Goal: Contribute content: Add original content to the website for others to see

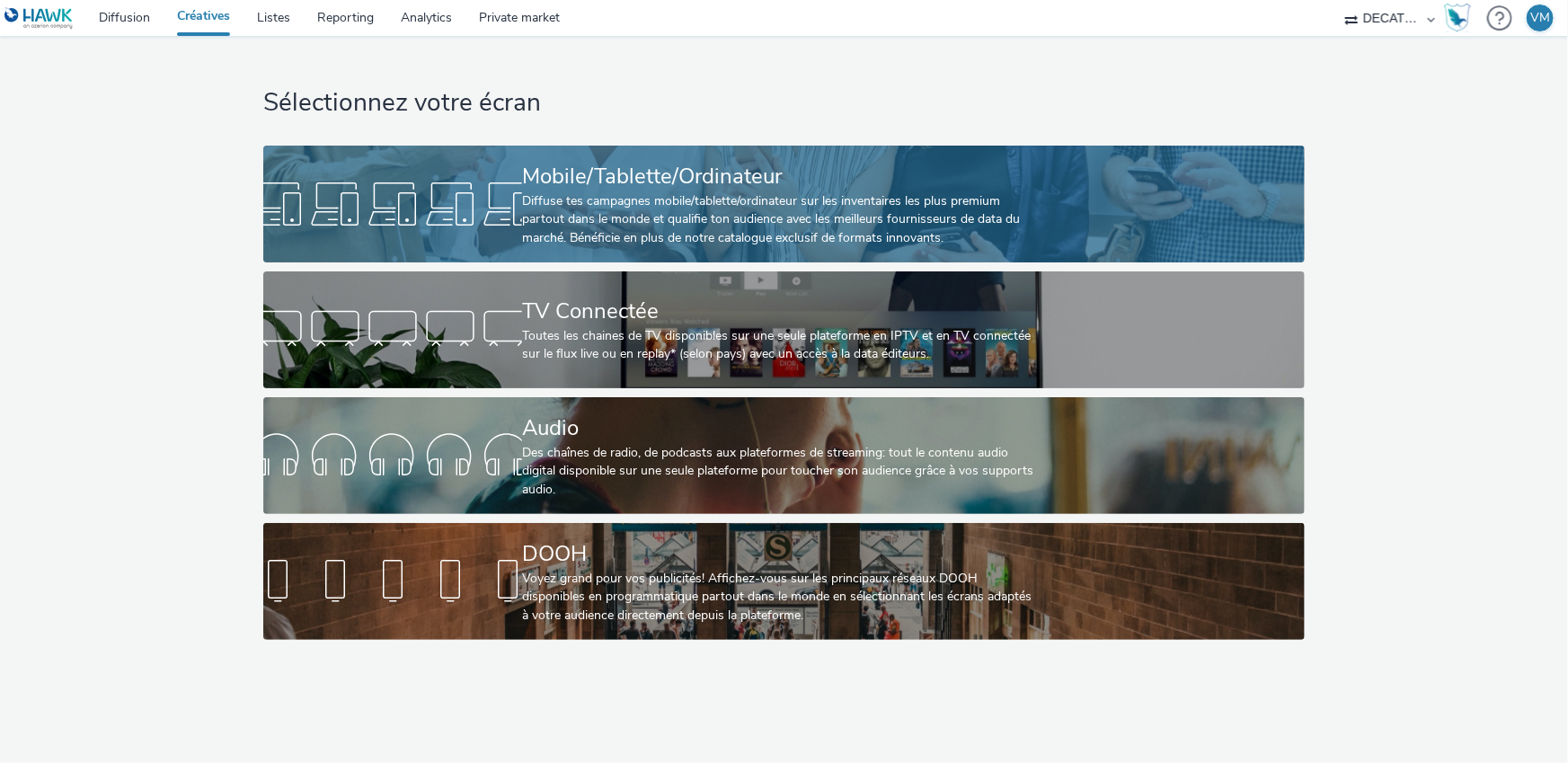
click at [585, 196] on div "Diffuse tes campagnes mobile/tablette/ordinateur sur les inventaires les plus p…" at bounding box center [780, 219] width 517 height 55
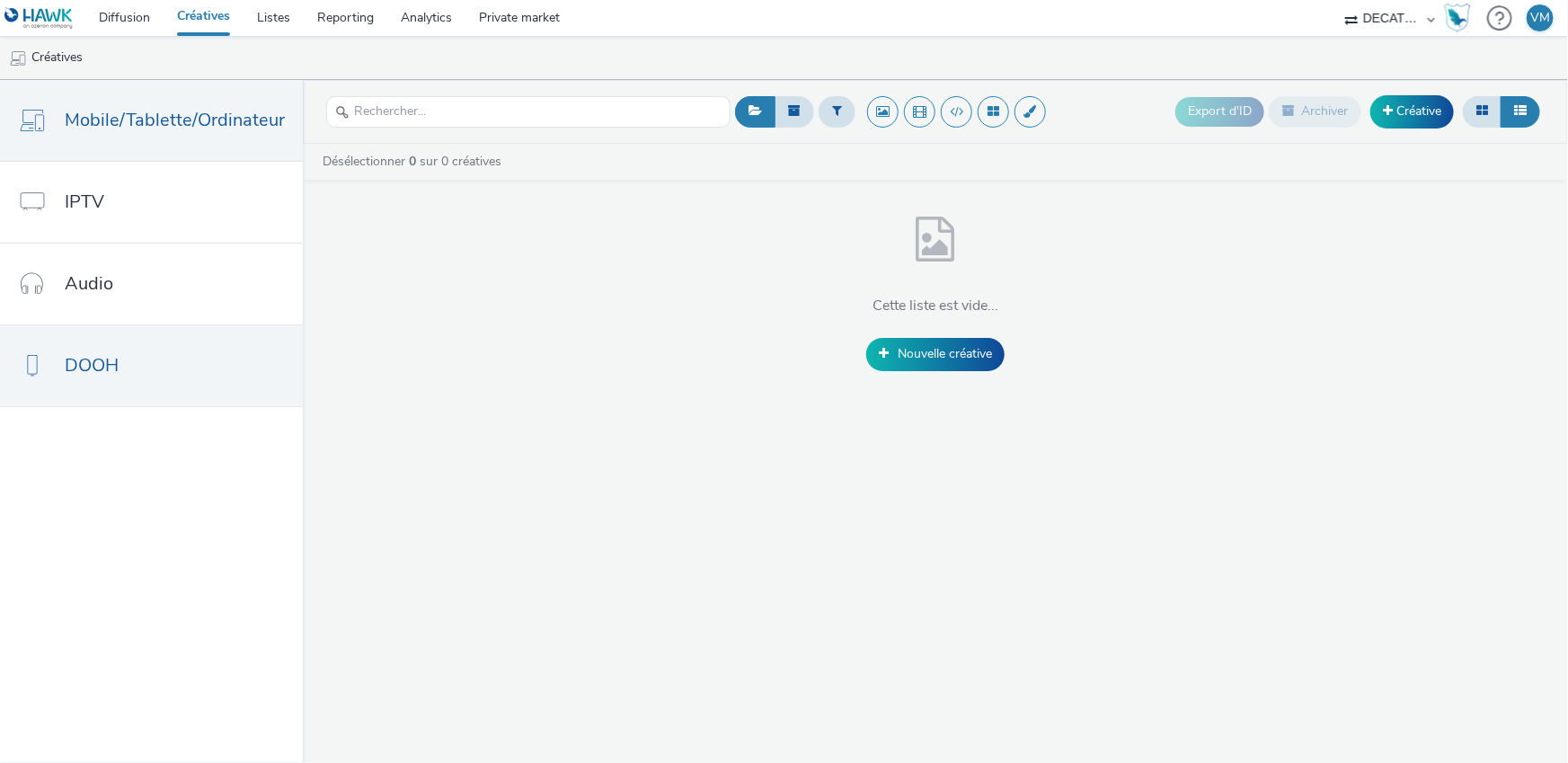
click at [159, 353] on link "DOOH" at bounding box center [151, 366] width 303 height 81
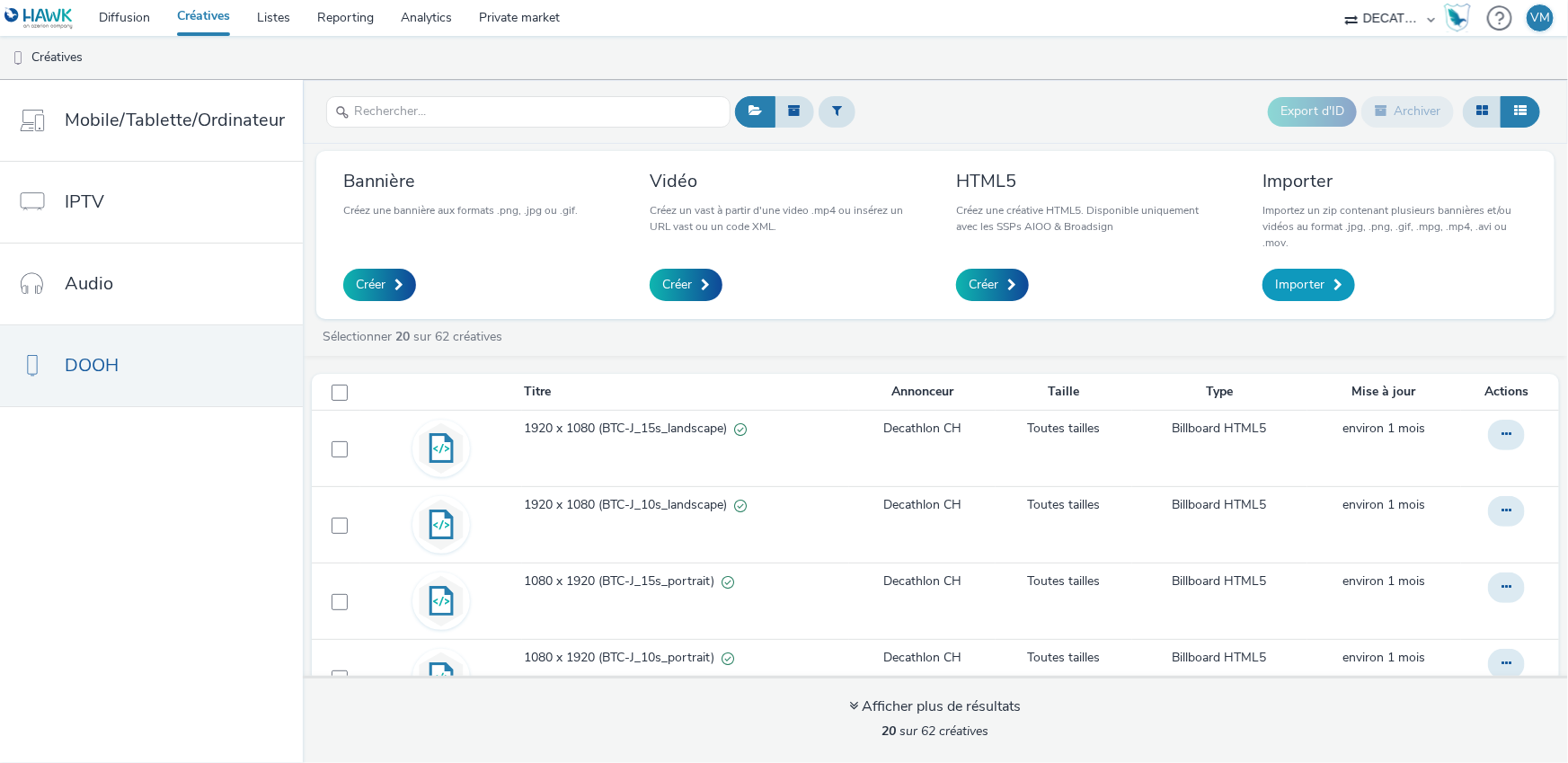
click at [1301, 283] on span "Importer" at bounding box center [1300, 285] width 49 height 18
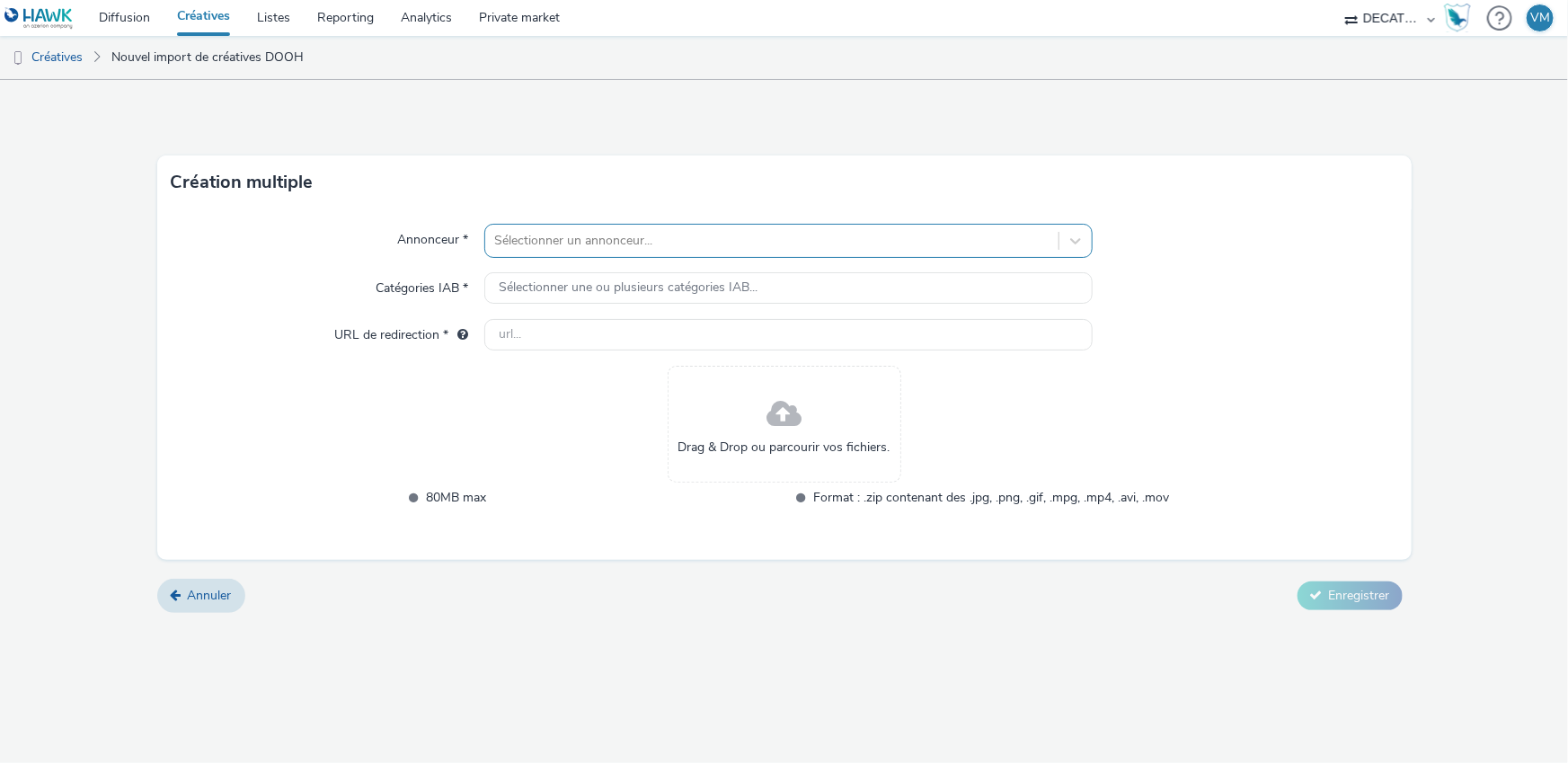
click at [568, 243] on div at bounding box center [771, 241] width 556 height 22
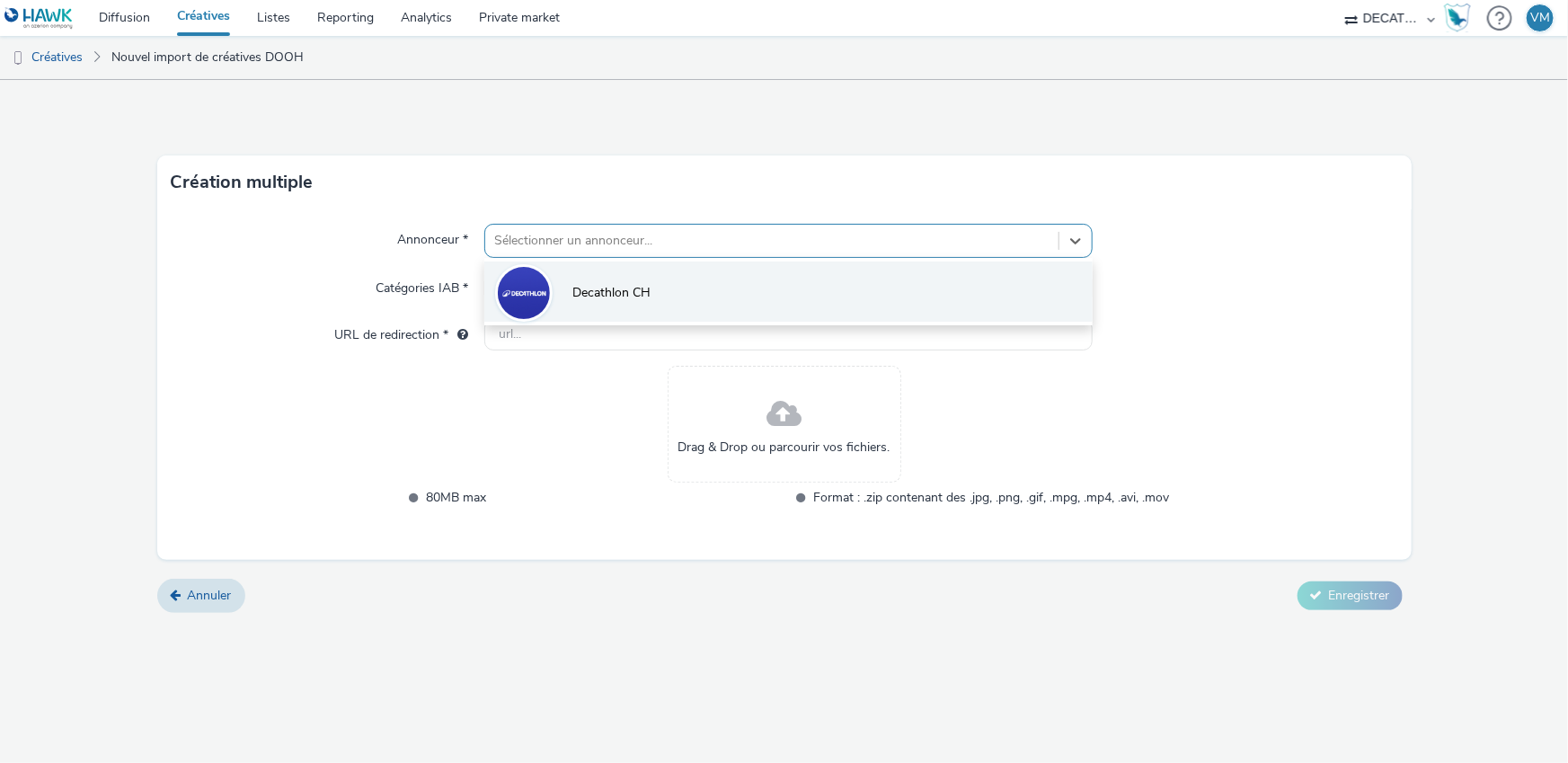
click at [641, 290] on span "Decathlon CH" at bounding box center [611, 293] width 78 height 18
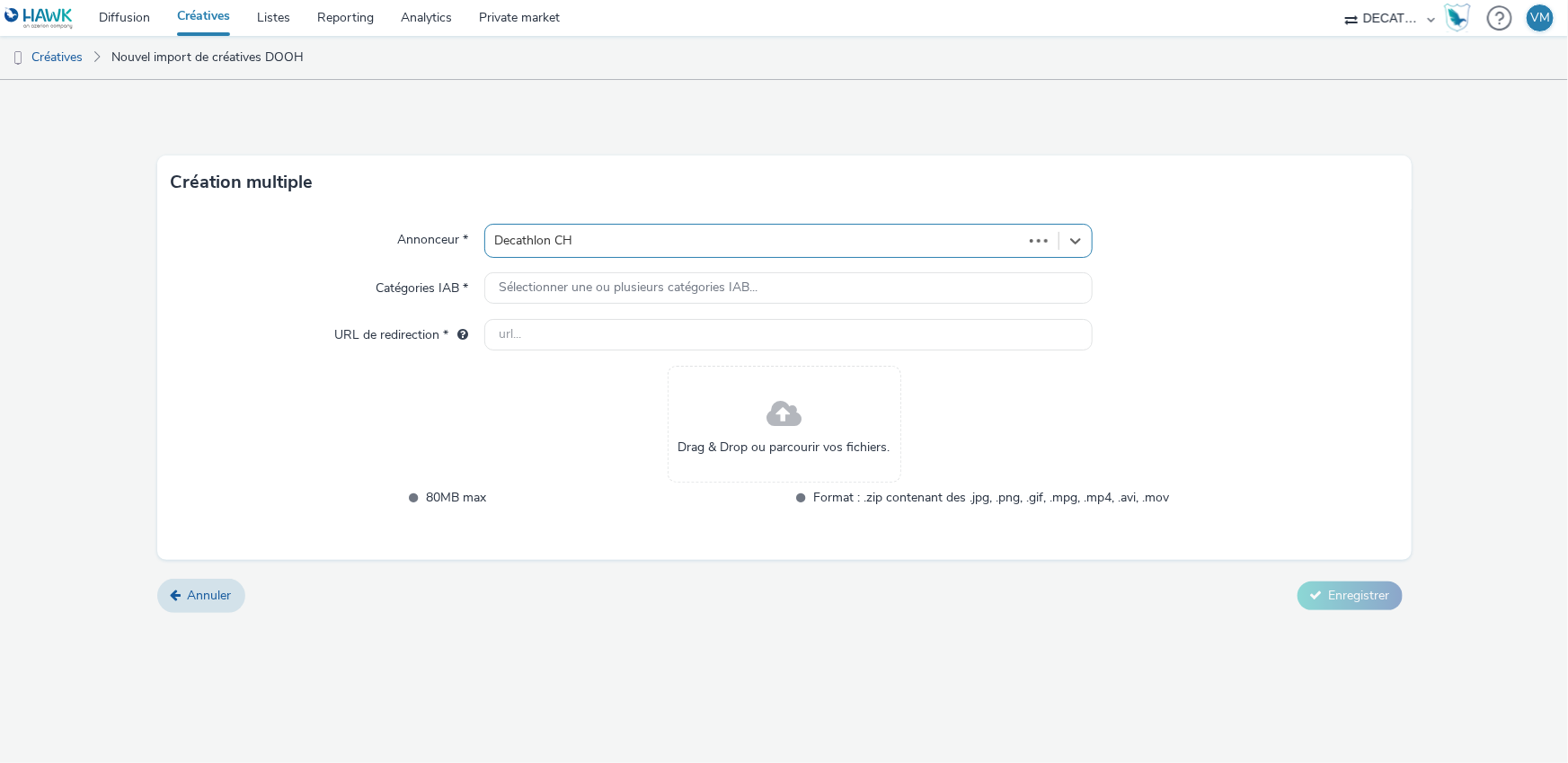
type input "[URL][DOMAIN_NAME]"
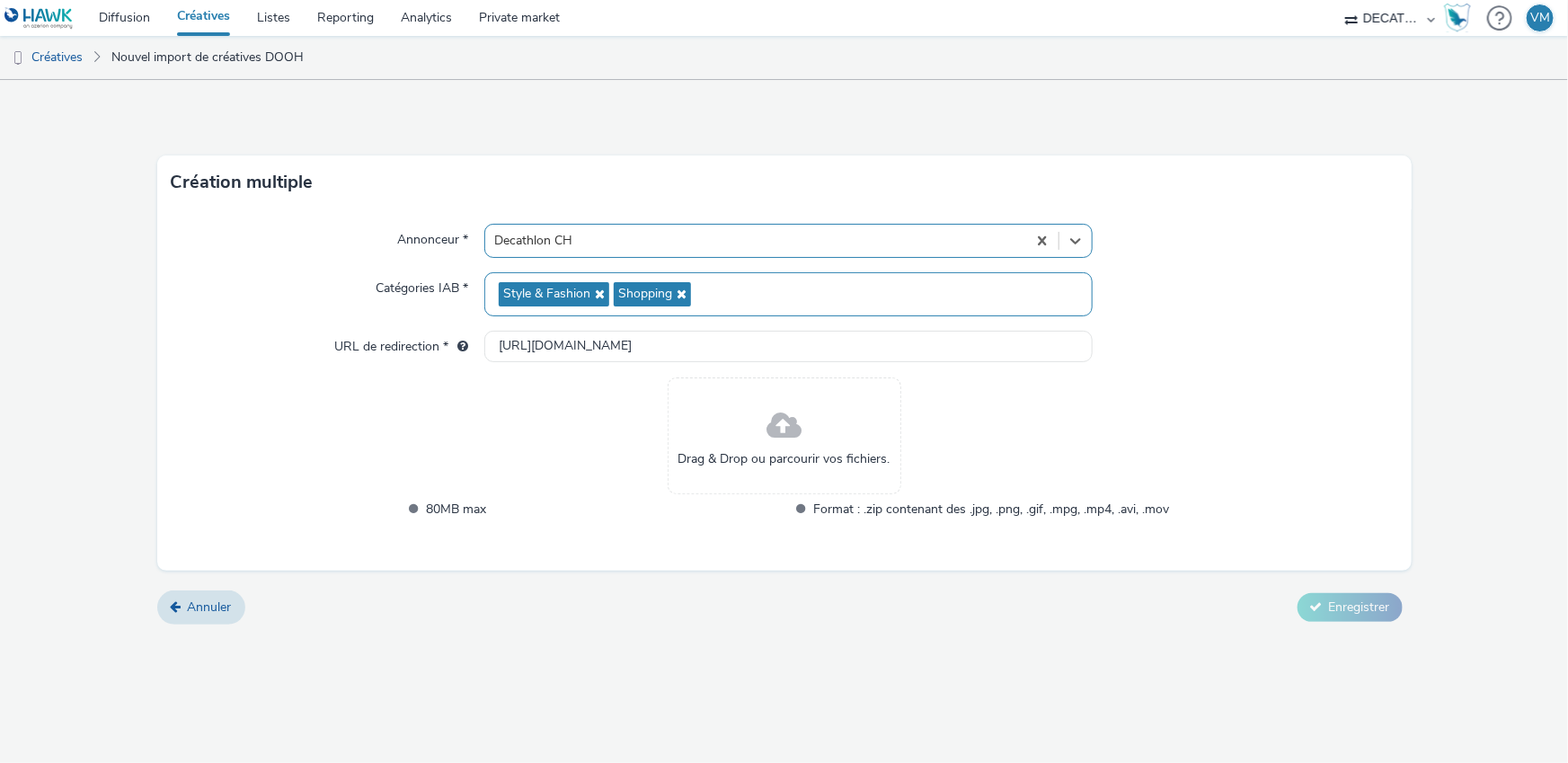
click at [560, 283] on span "Style & Fashion" at bounding box center [554, 294] width 111 height 25
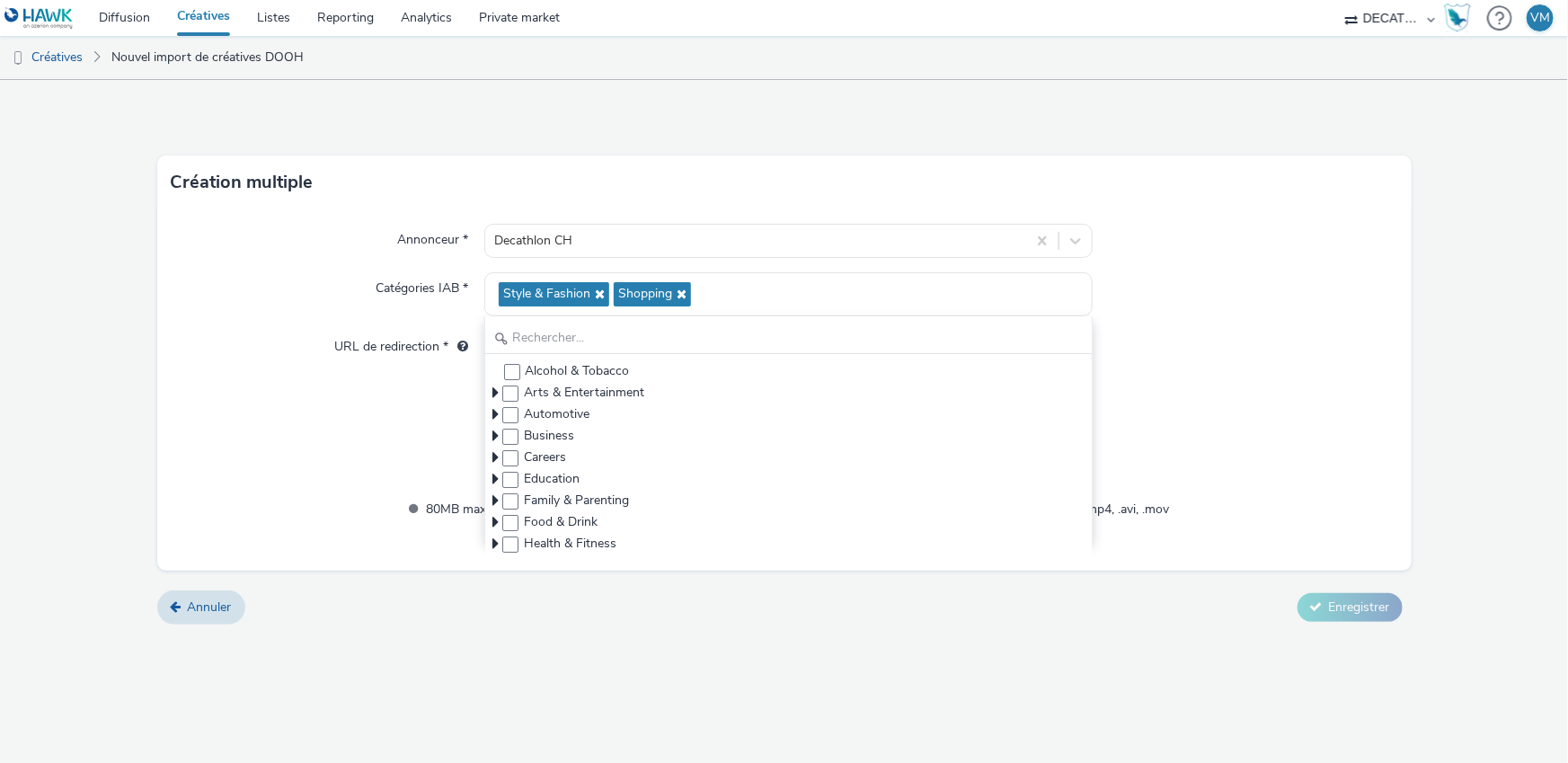
click at [388, 355] on label "URL de redirection *" at bounding box center [401, 344] width 148 height 25
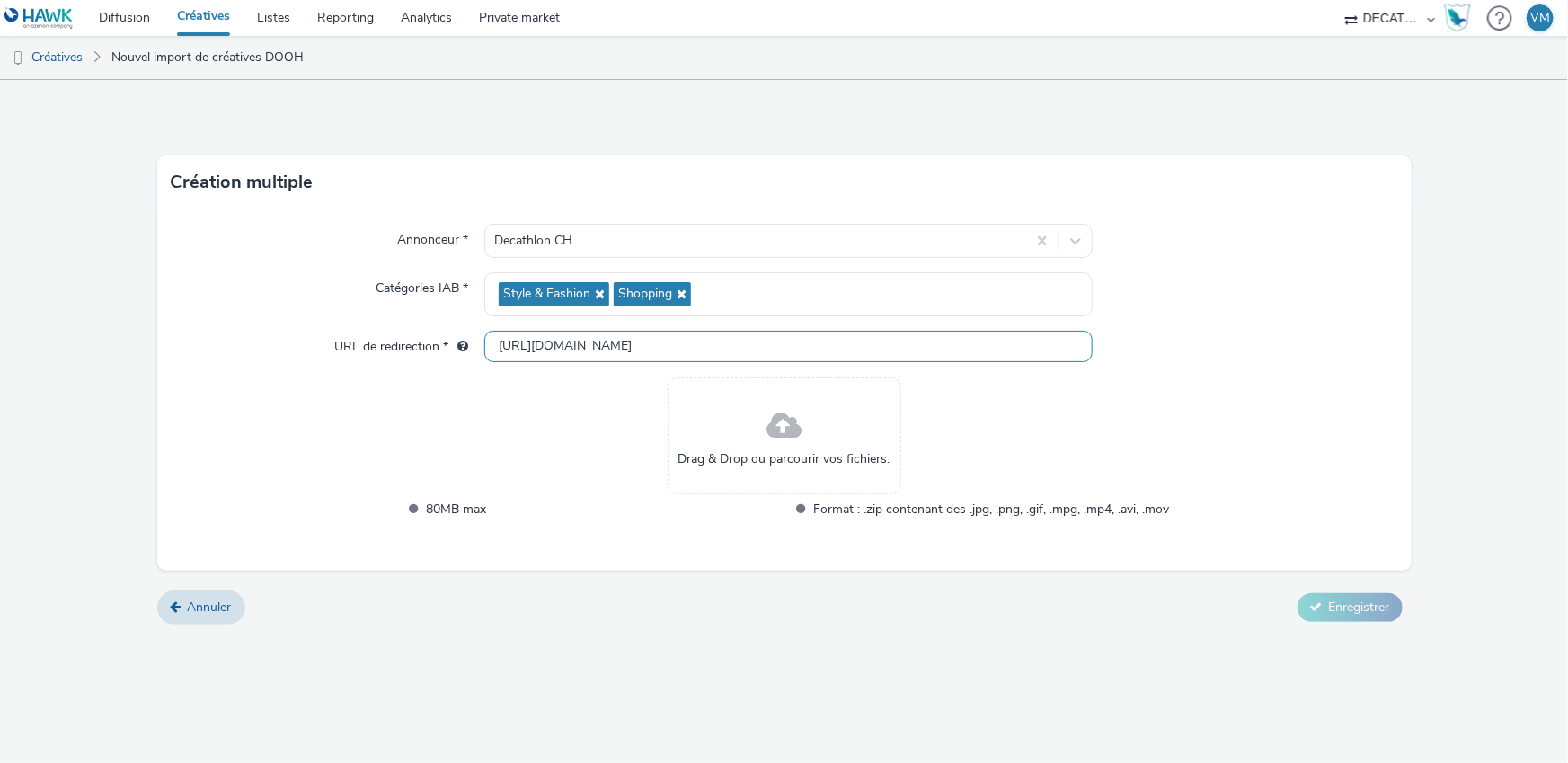
click at [524, 337] on input "[URL][DOMAIN_NAME]" at bounding box center [789, 346] width 608 height 32
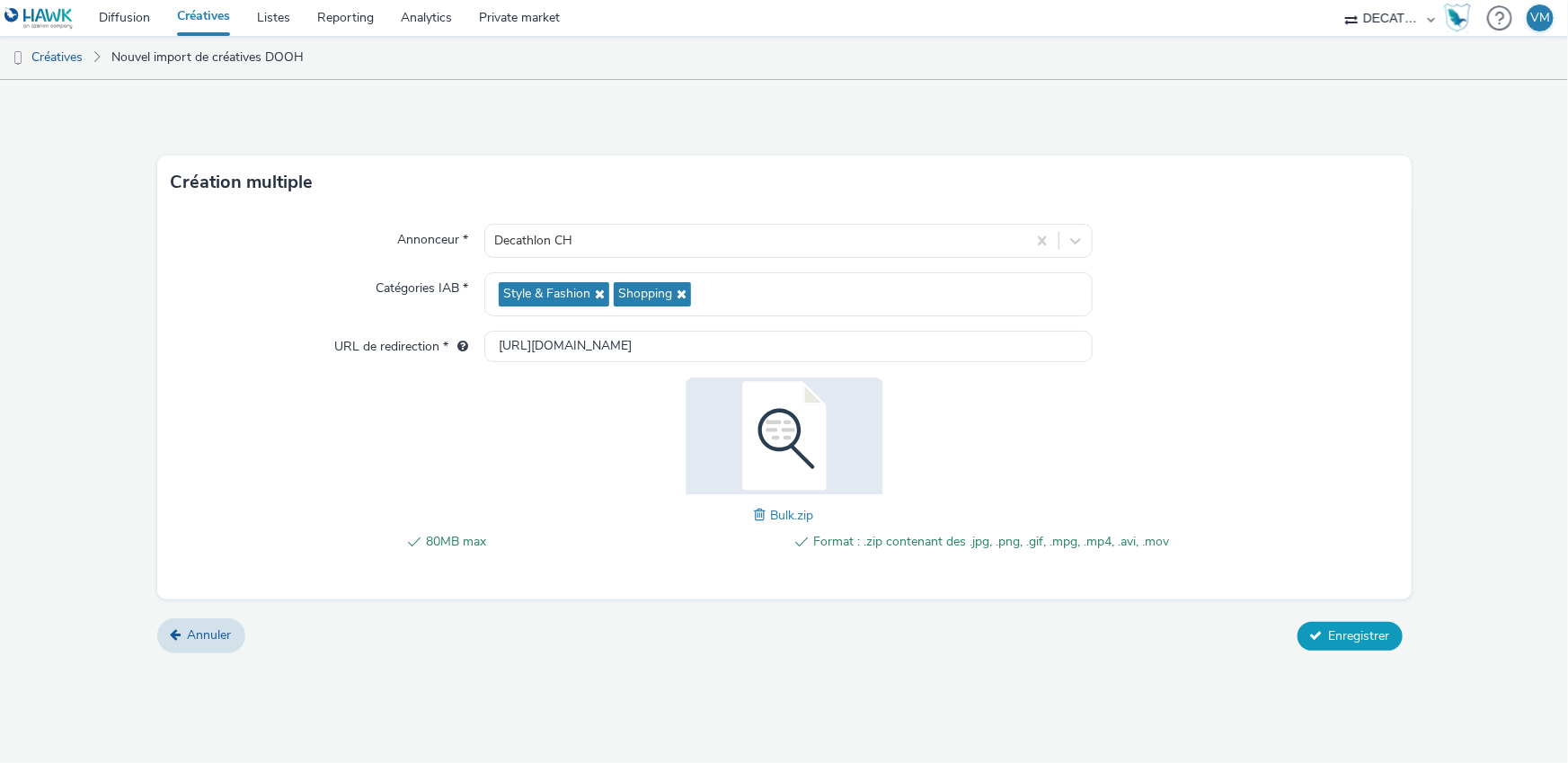
click at [1354, 639] on span "Enregistrer" at bounding box center [1359, 636] width 61 height 17
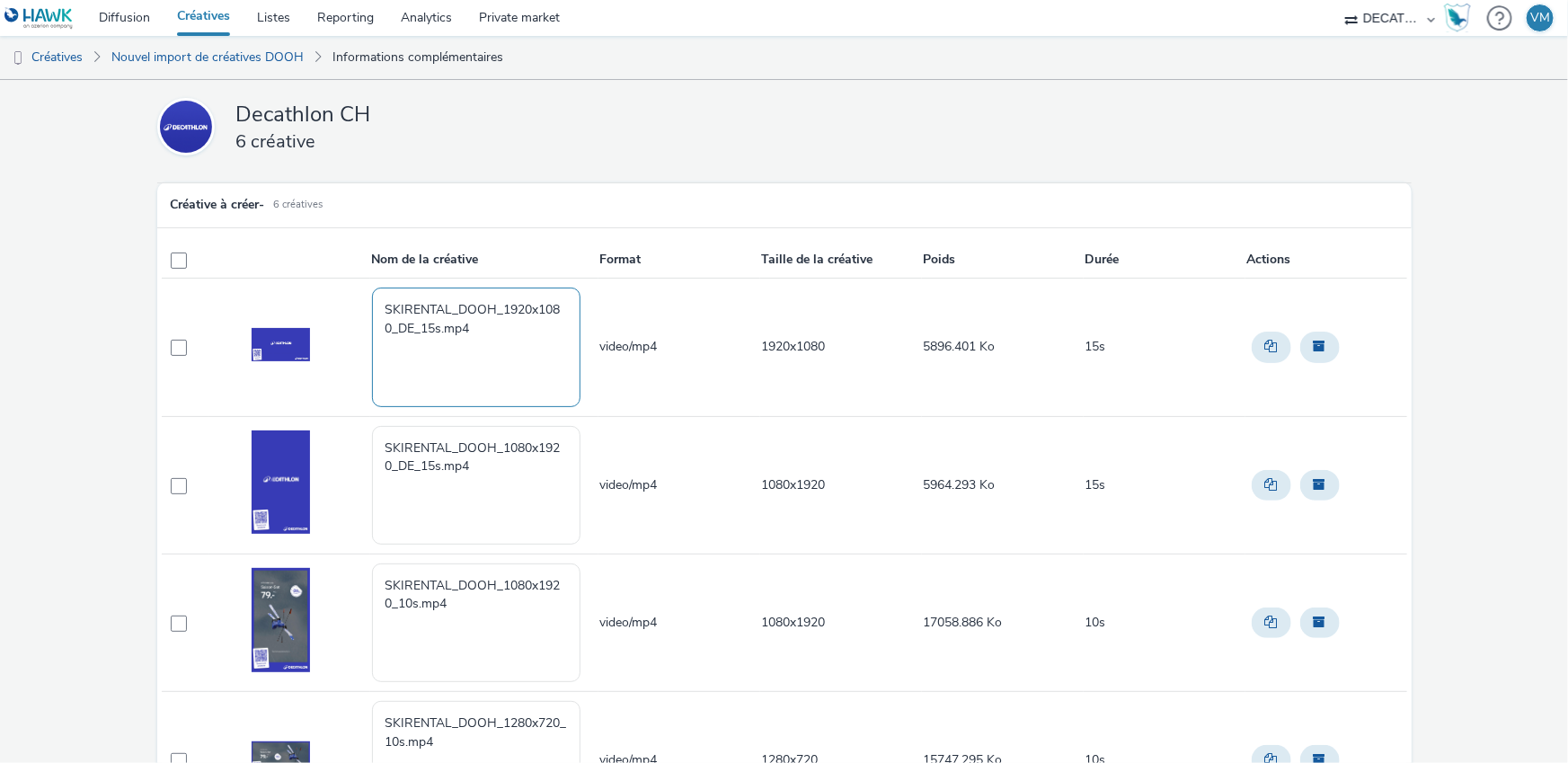
click at [464, 332] on textarea "SKIRENTAL_DOOH_1920x1080_DE_15s.mp4" at bounding box center [476, 346] width 208 height 118
drag, startPoint x: 489, startPoint y: 340, endPoint x: 328, endPoint y: 288, distance: 169.2
click at [328, 288] on tr "SKIRENTAL_DOOH_1920x1080_DE_15s.mp4 video/mp4 1920x1080 5896.401 Ko 15s" at bounding box center [785, 346] width 1246 height 137
paste textarea "[Cr:SKI Rental] [Sz:1920x1080] [Ty:Drive to store] [Lg:DE] [Ot:15s]"
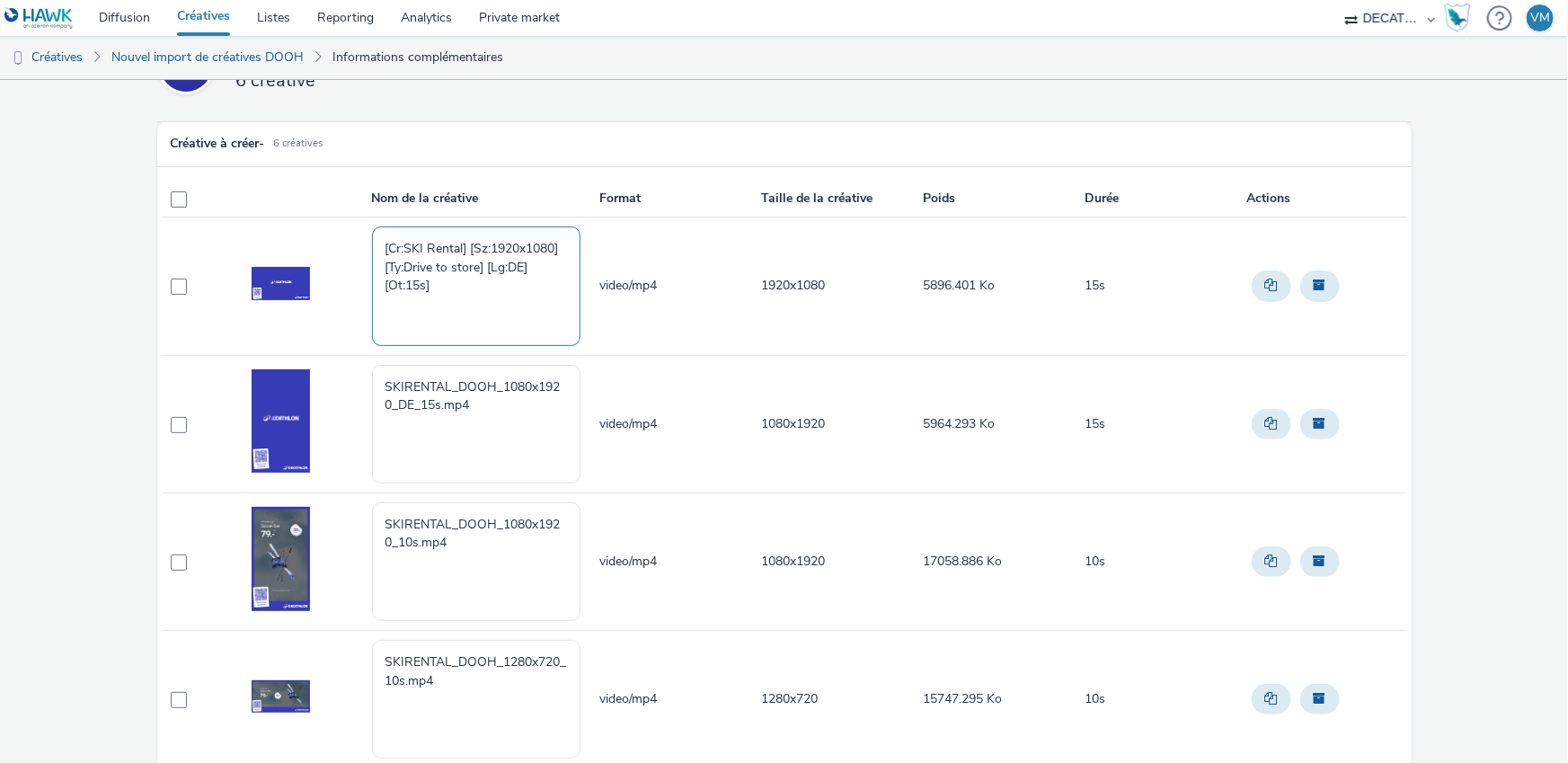
scroll to position [89, 0]
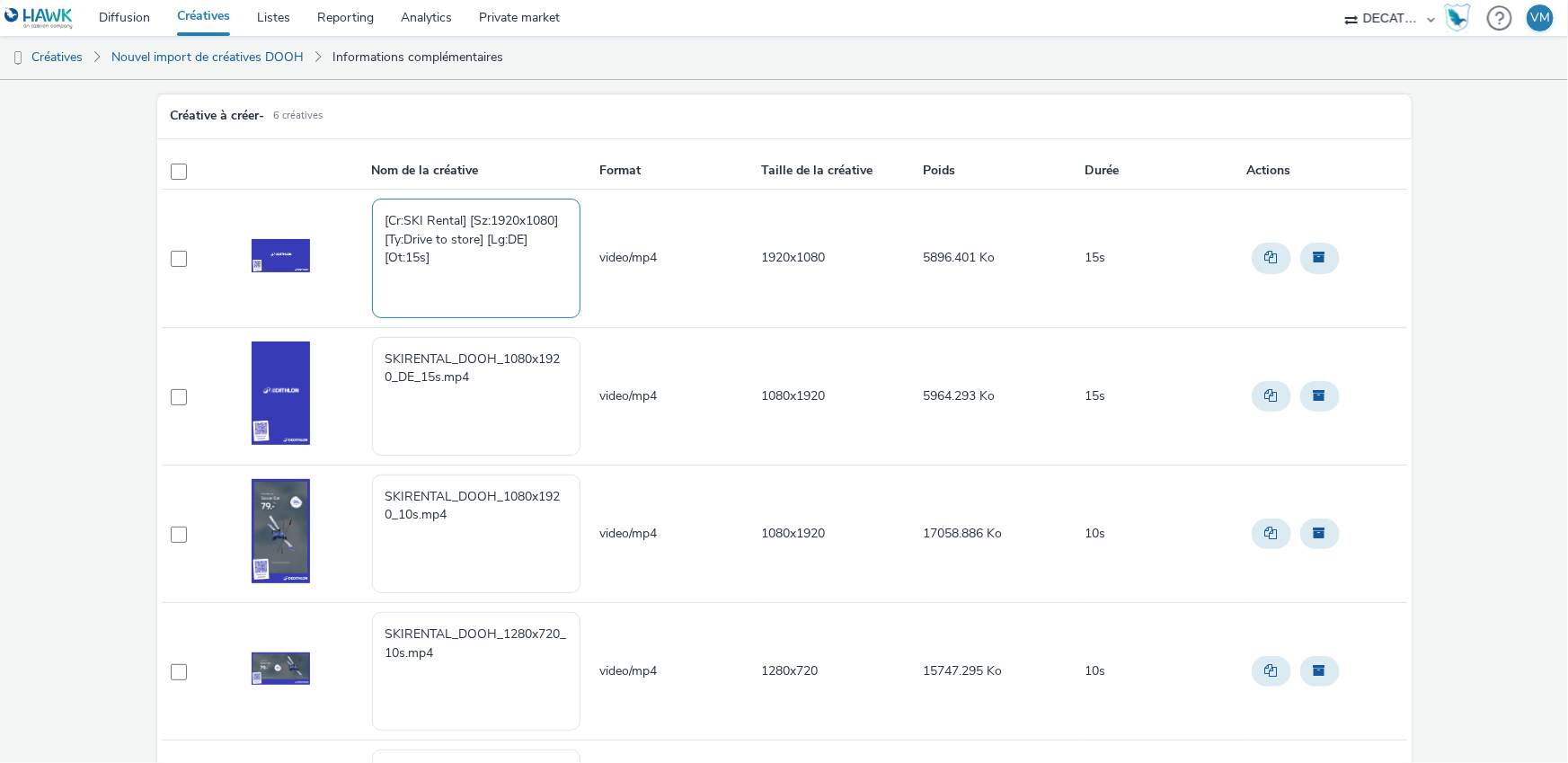
type textarea "[Cr:SKI Rental] [Sz:1920x1080] [Ty:Drive to store] [Lg:DE] [Ot:15s]"
drag, startPoint x: 478, startPoint y: 379, endPoint x: 311, endPoint y: 347, distance: 170.0
click at [311, 347] on tr "SKIRENTAL_DOOH_1080x1920_DE_15s.mp4 video/mp4 1080x1920 5964.293 Ko 15s" at bounding box center [785, 396] width 1246 height 137
paste textarea "[Cr:SKI Rental] [Sz:1080x1920] [Ty:Drive to store] [Lg:DE] [Ot:15s]"
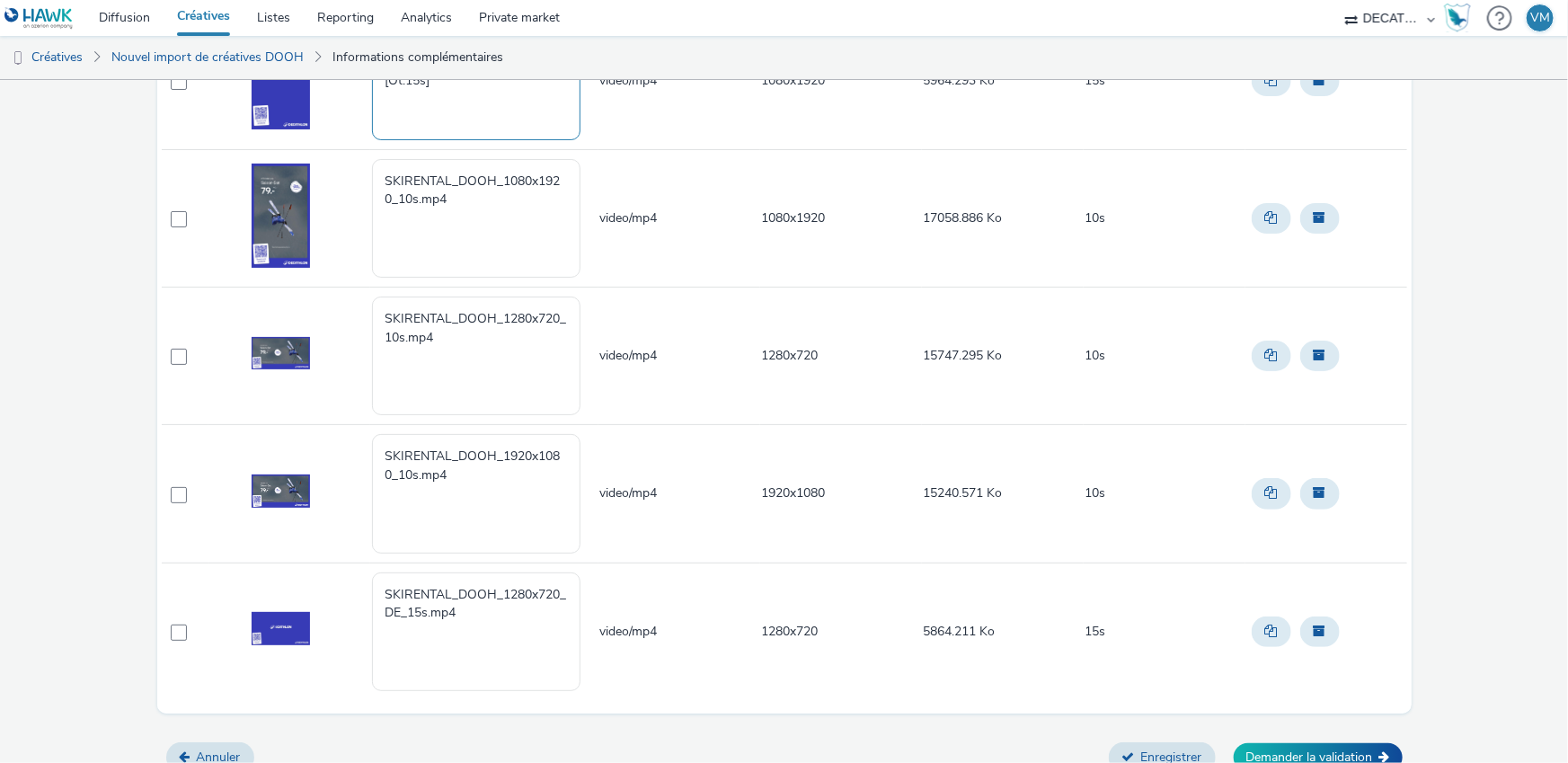
scroll to position [415, 0]
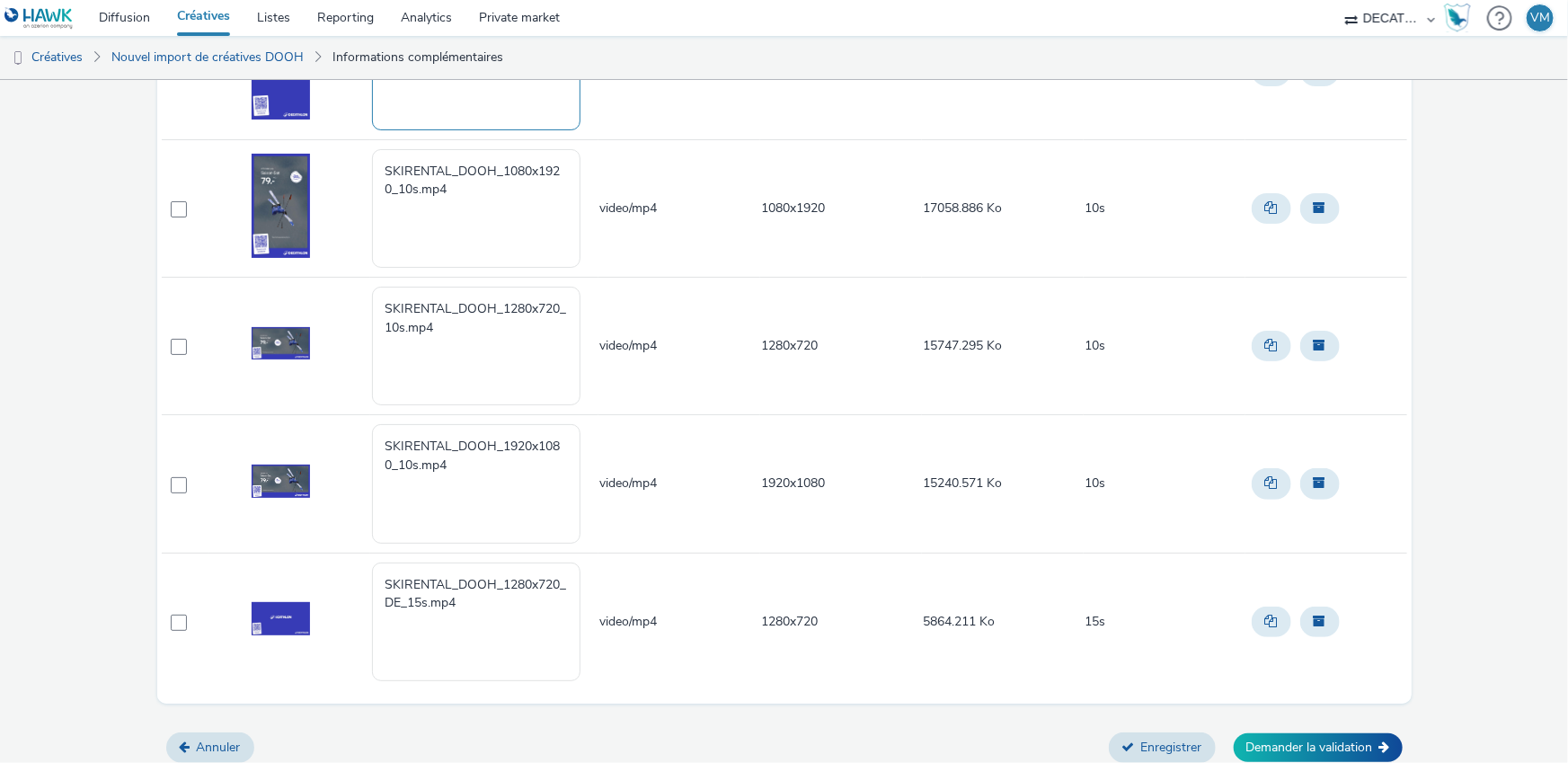
type textarea "[Cr:SKI Rental] [Sz:1080x1920] [Ty:Drive to store] [Lg:DE] [Ot:15s]"
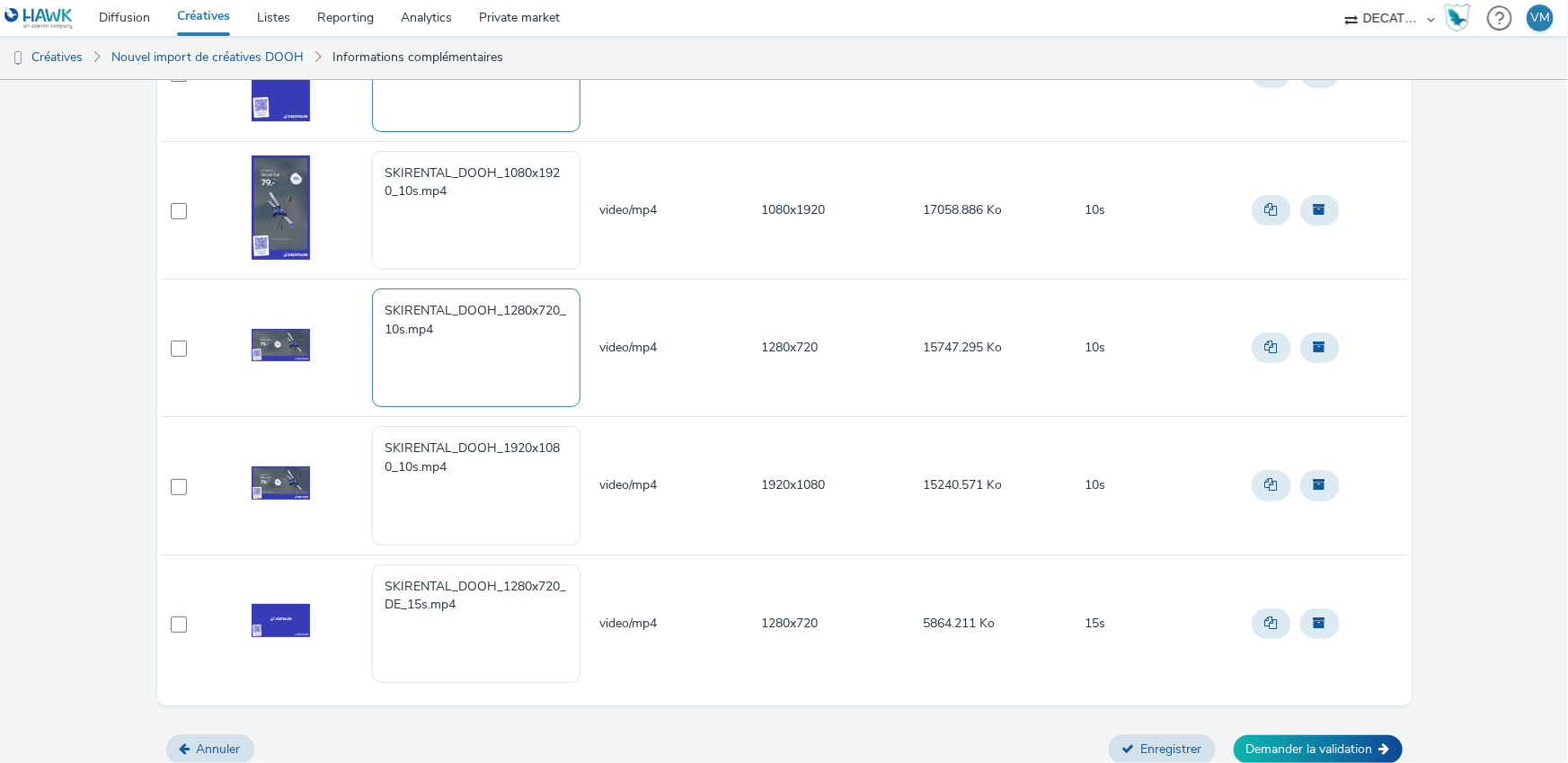
scroll to position [421, 0]
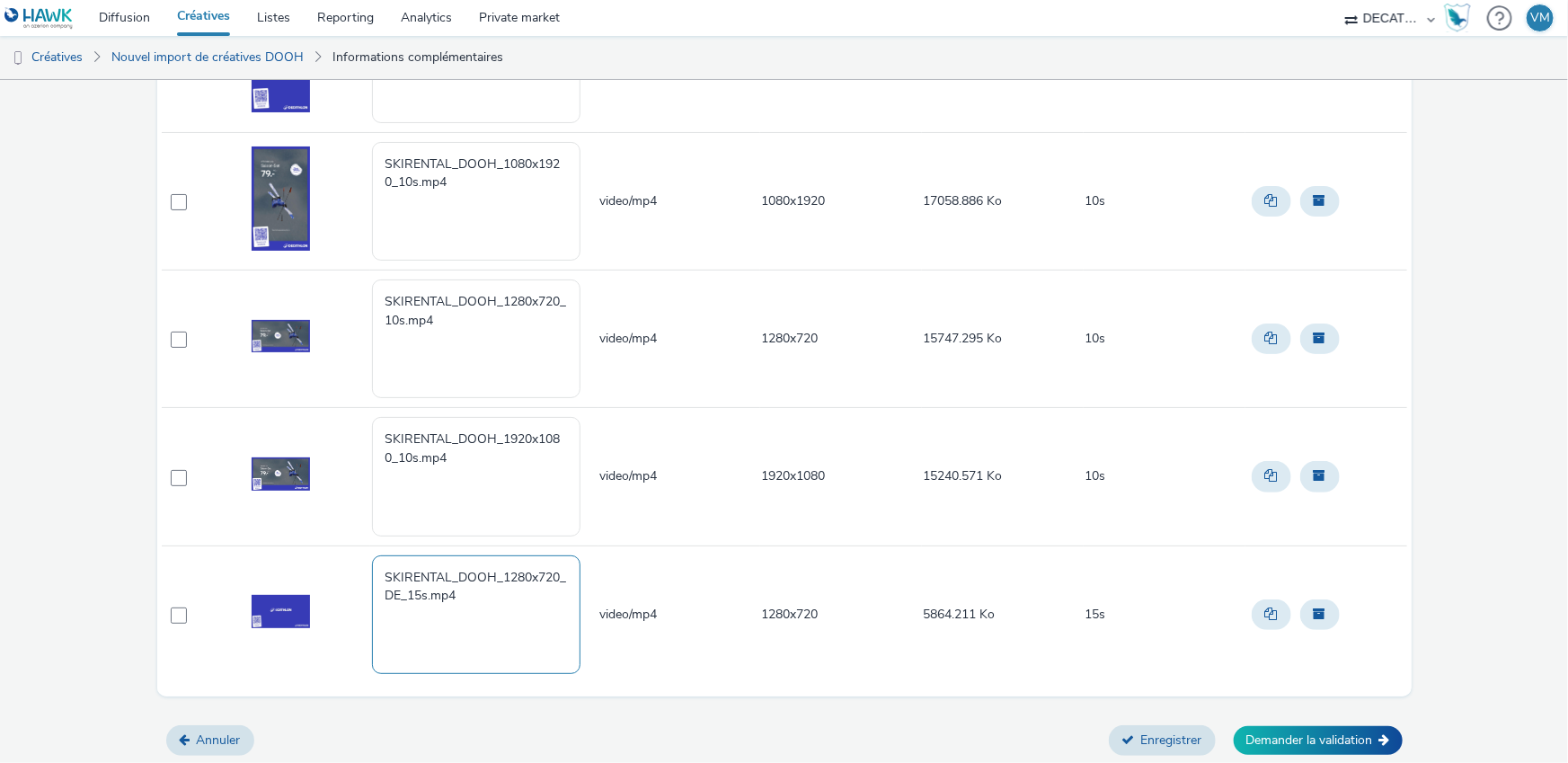
drag, startPoint x: 475, startPoint y: 597, endPoint x: 331, endPoint y: 545, distance: 153.1
click at [332, 546] on tr "SKIRENTAL_DOOH_1280x720_DE_15s.mp4 video/mp4 1280x720 5864.211 Ko 15s" at bounding box center [785, 614] width 1246 height 137
paste textarea "[Cr:SKI Rental] [Sz:1280x720] [Ty:Drive to store] [Lg:DE] [Ot:15s]"
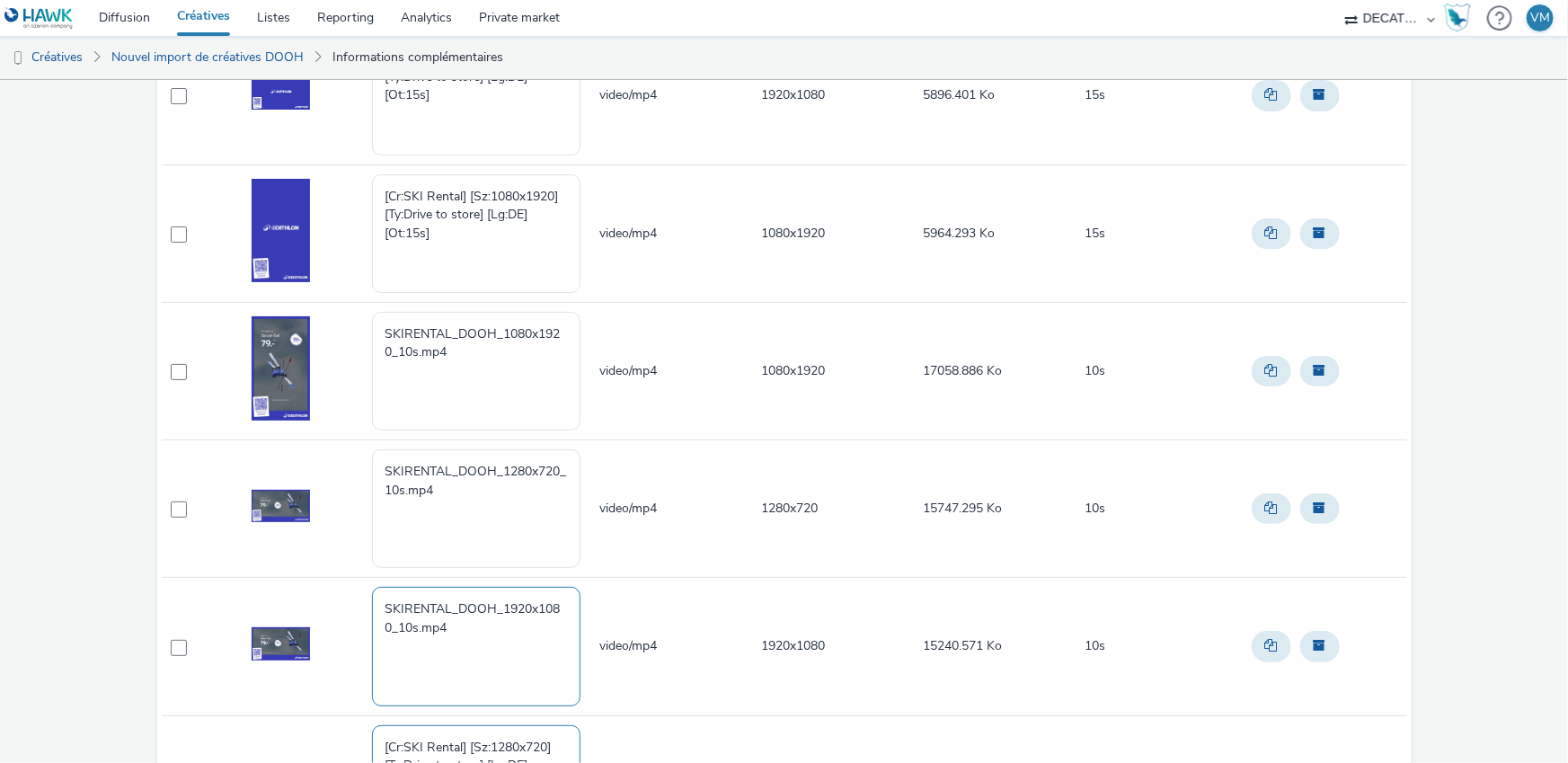
scroll to position [244, 0]
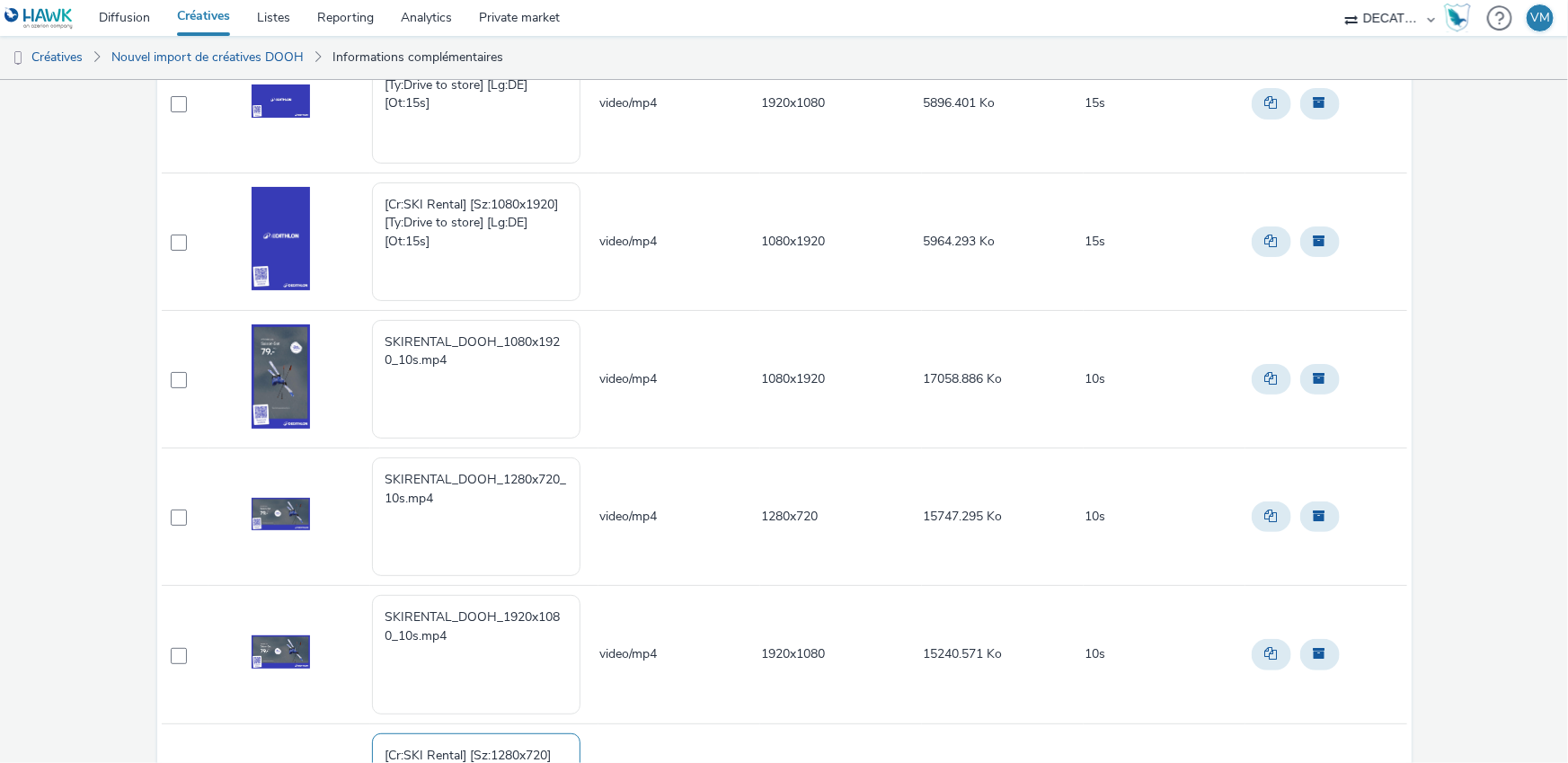
type textarea "[Cr:SKI Rental] [Sz:1280x720] [Ty:Drive to store] [Lg:DE] [Ot:15s]"
drag, startPoint x: 470, startPoint y: 357, endPoint x: 358, endPoint y: 336, distance: 114.0
click at [358, 336] on tr "SKIRENTAL_DOOH_1080x1920_10s.mp4 video/mp4 1080x1920 17058.886 Ko 10s" at bounding box center [785, 378] width 1246 height 137
paste textarea "[Cr:SKI Rental] [Sz:1080x1920] [Ty:Drive to store] [Lg:DE] [Ot:10s]"
type textarea "[Cr:SKI Rental] [Sz:1080x1920] [Ty:Drive to store] [Lg:DE] [Ot:10s]"
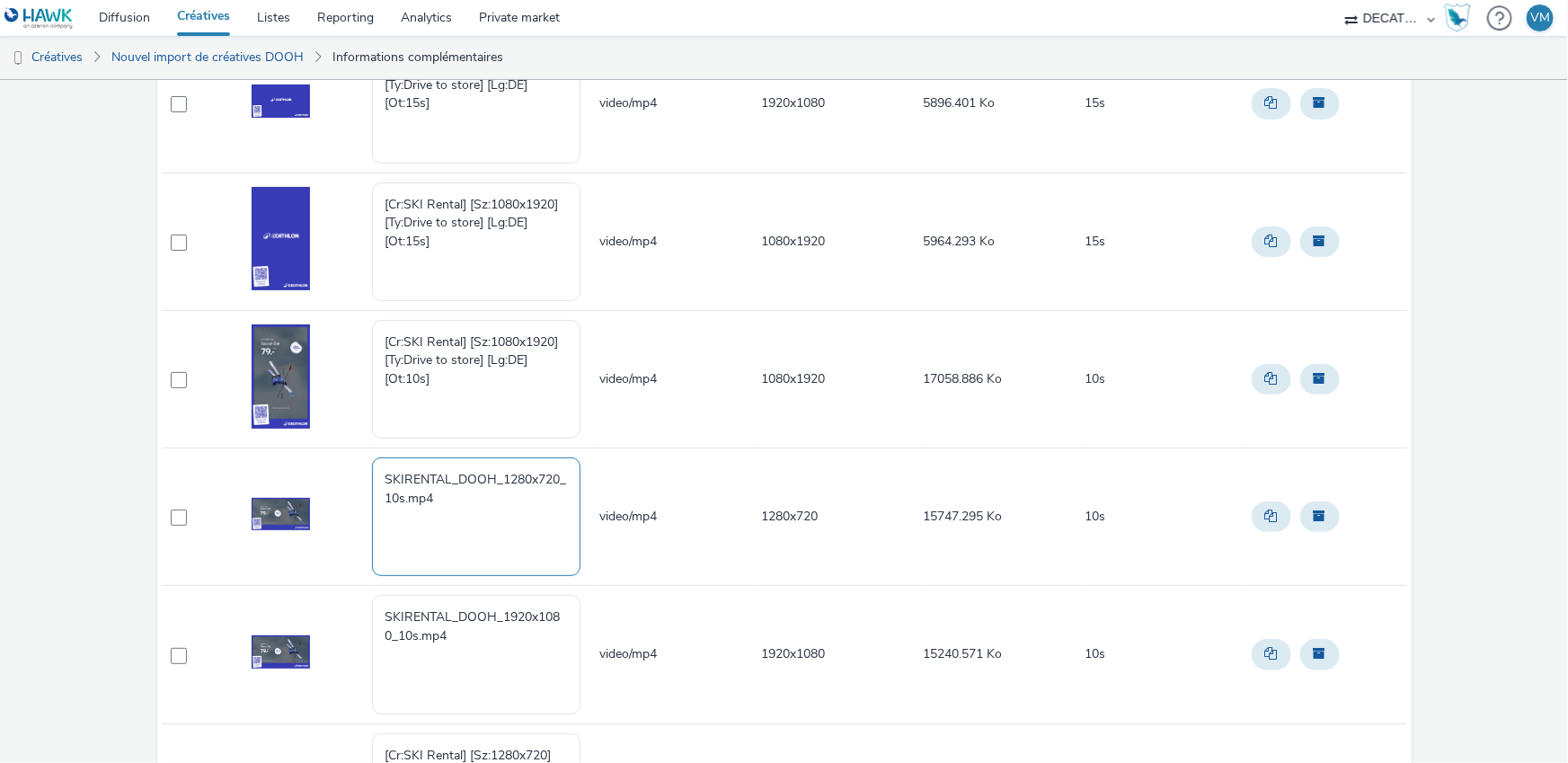
drag, startPoint x: 460, startPoint y: 493, endPoint x: 338, endPoint y: 457, distance: 127.2
click at [339, 457] on tr "SKIRENTAL_DOOH_1280x720_10s.mp4 video/mp4 1280x720 15747.295 Ko 10s" at bounding box center [785, 517] width 1246 height 137
paste textarea "[Cr:SKI Rental] [Sz:1280x720] [Ty:Drive to store] [Lg:DE] [Ot:10s]"
type textarea "[Cr:SKI Rental] [Sz:1280x720] [Ty:Drive to store] [Lg:DE] [Ot:10s]"
drag, startPoint x: 460, startPoint y: 639, endPoint x: 357, endPoint y: 602, distance: 109.4
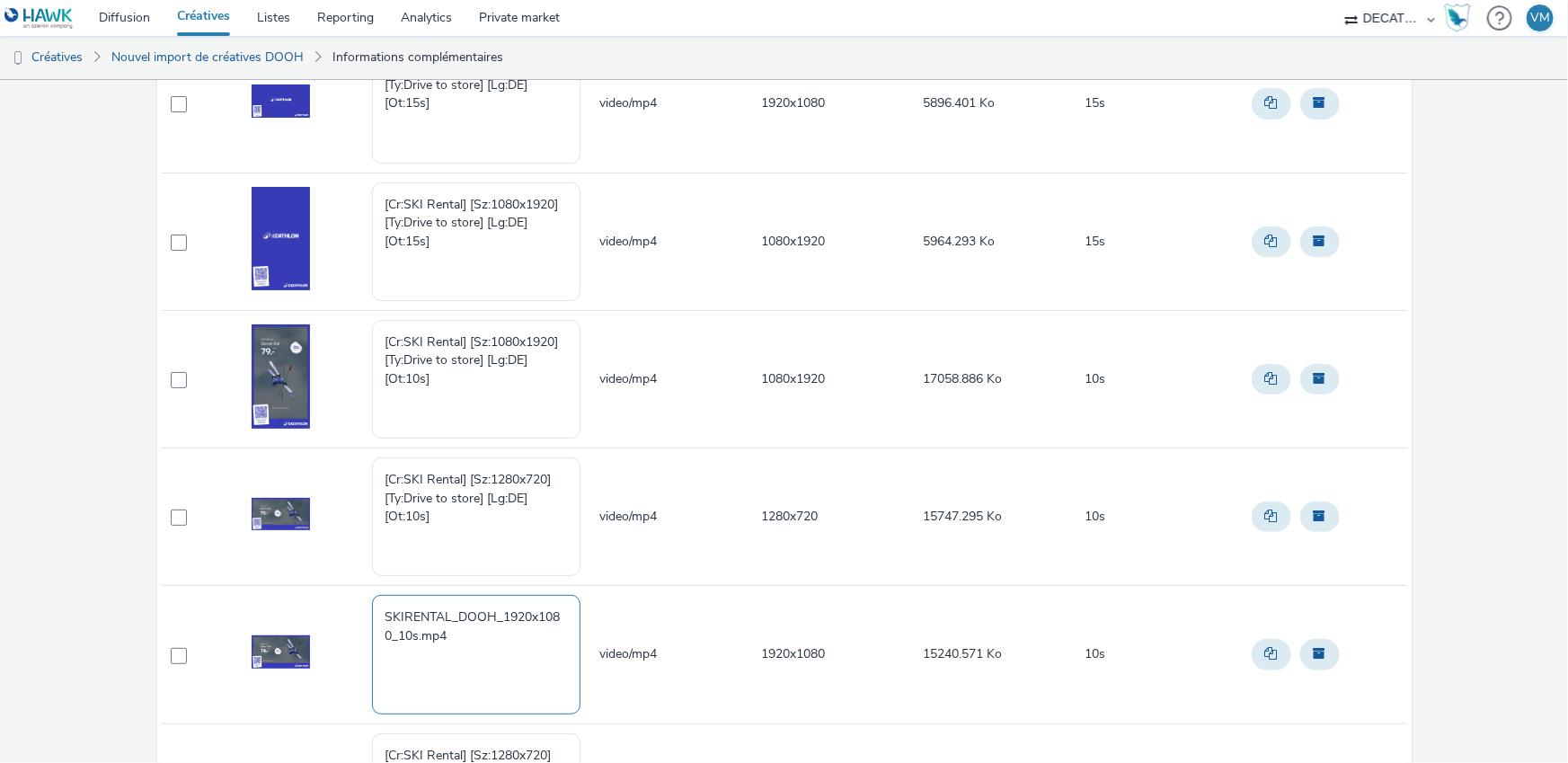
click at [358, 603] on tr "SKIRENTAL_DOOH_1920x1080_10s.mp4 video/mp4 1920x1080 15240.571 Ko 10s" at bounding box center [785, 654] width 1246 height 137
paste textarea "[Cr:SKI Rental] [Sz:1920x1080] [Ty:Drive to store] [Lg:DE] [Ot:10s]"
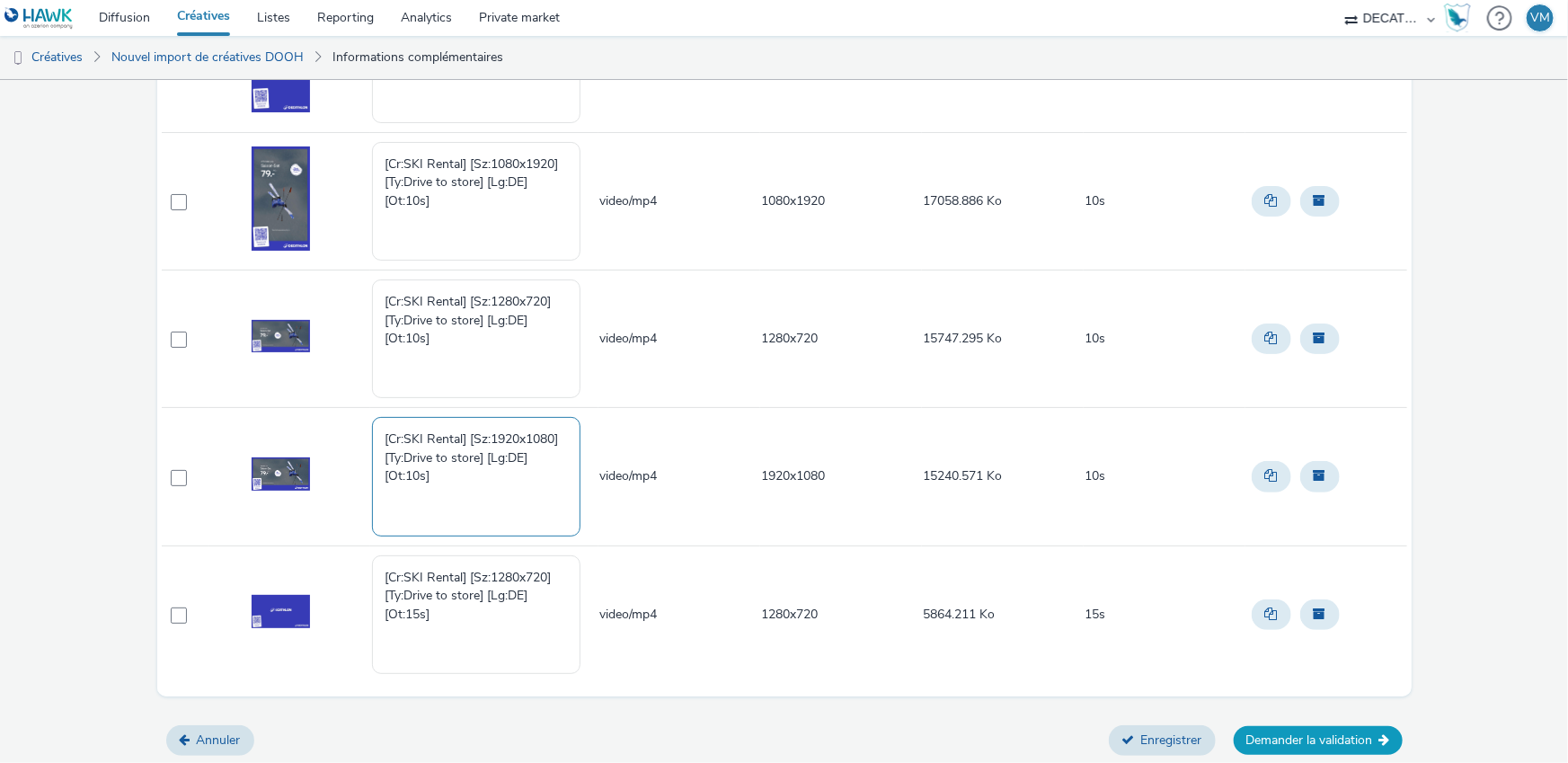
type textarea "[Cr:SKI Rental] [Sz:1920x1080] [Ty:Drive to store] [Lg:DE] [Ot:10s]"
click at [1324, 733] on button "Demander la validation" at bounding box center [1319, 740] width 169 height 29
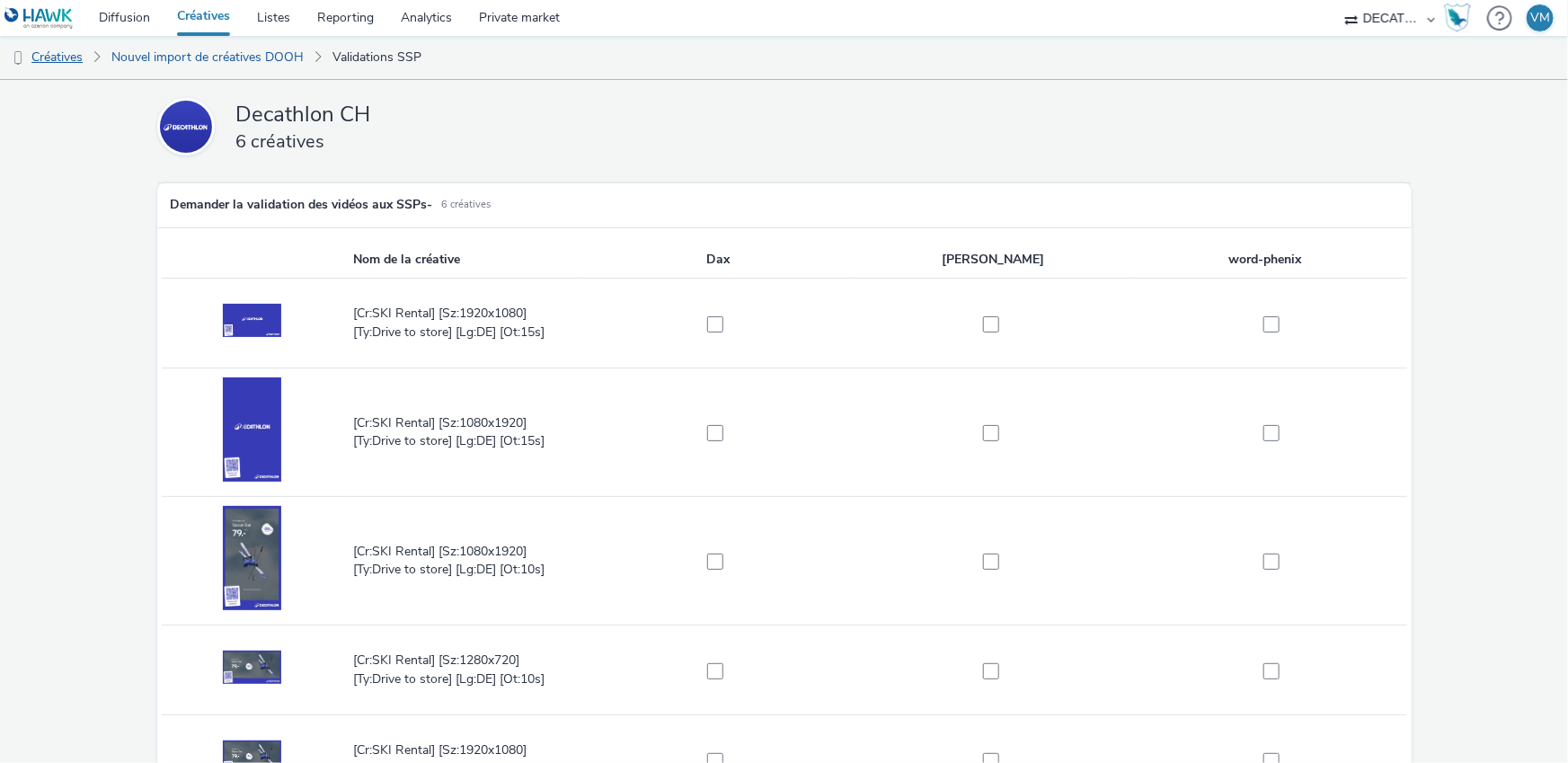
click at [65, 56] on link "Créatives" at bounding box center [45, 57] width 92 height 43
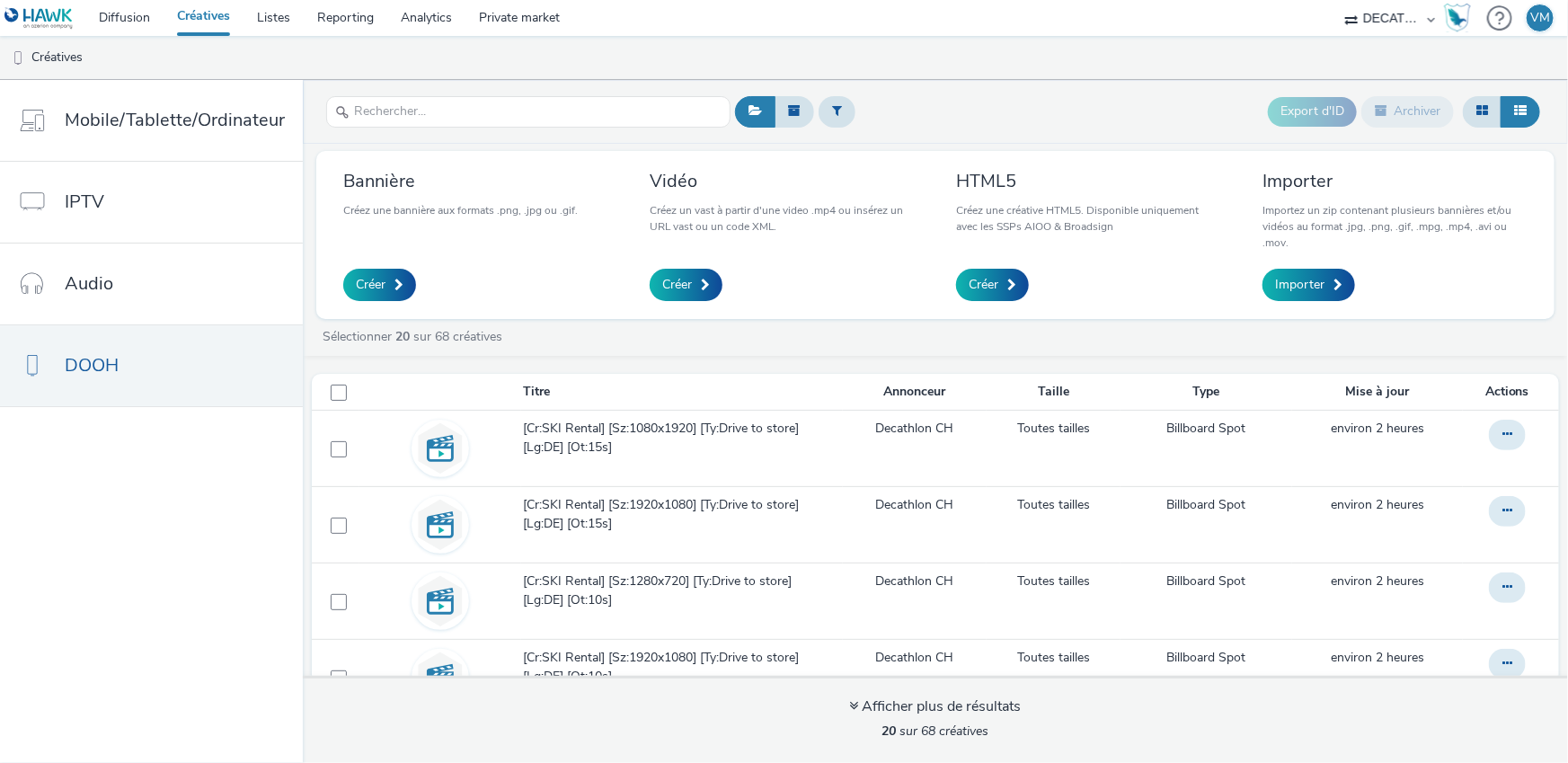
click at [206, 19] on link "Créatives" at bounding box center [204, 18] width 80 height 36
click at [129, 13] on link "Diffusion" at bounding box center [125, 18] width 78 height 36
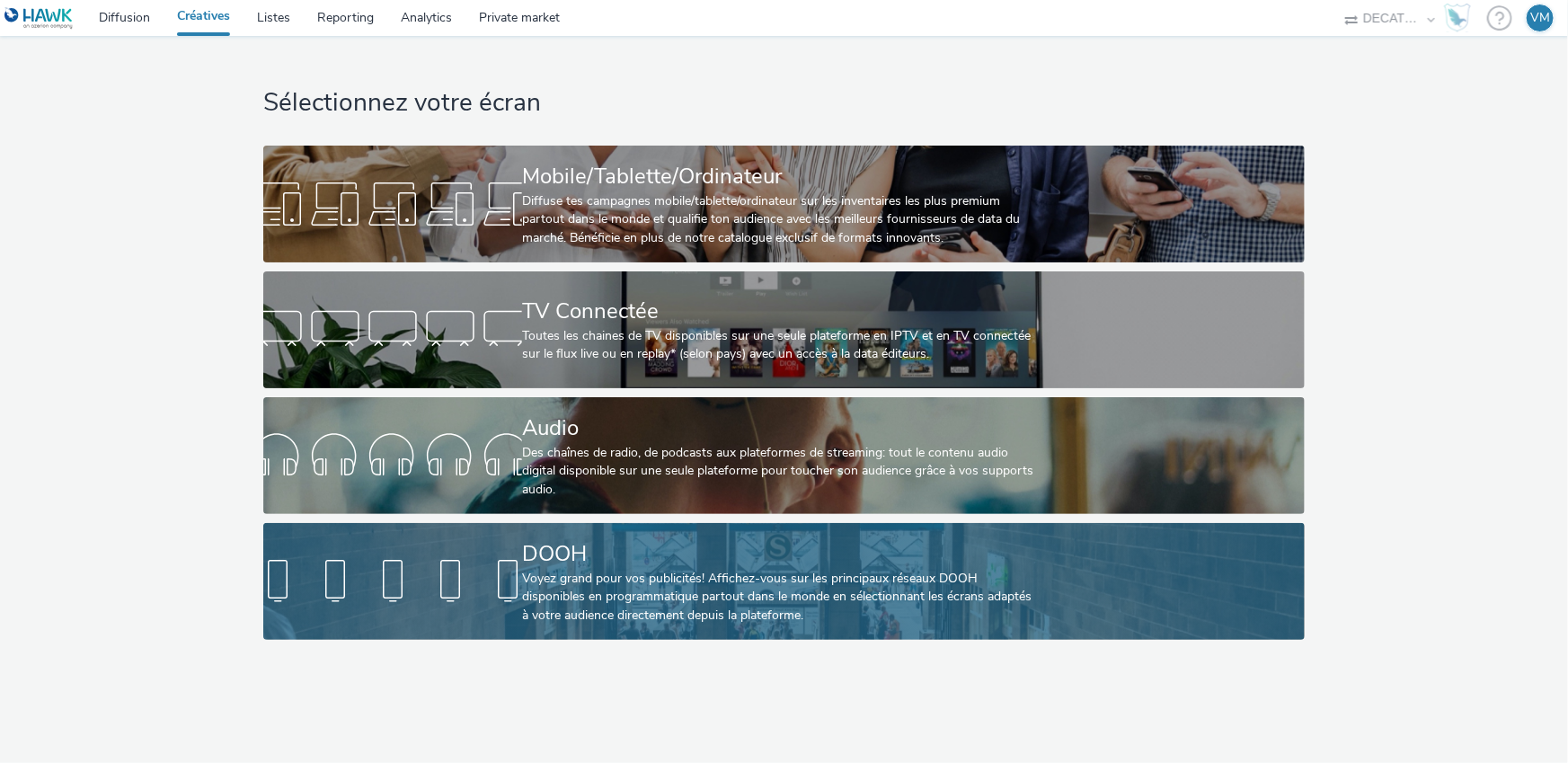
click at [488, 568] on div at bounding box center [393, 581] width 259 height 57
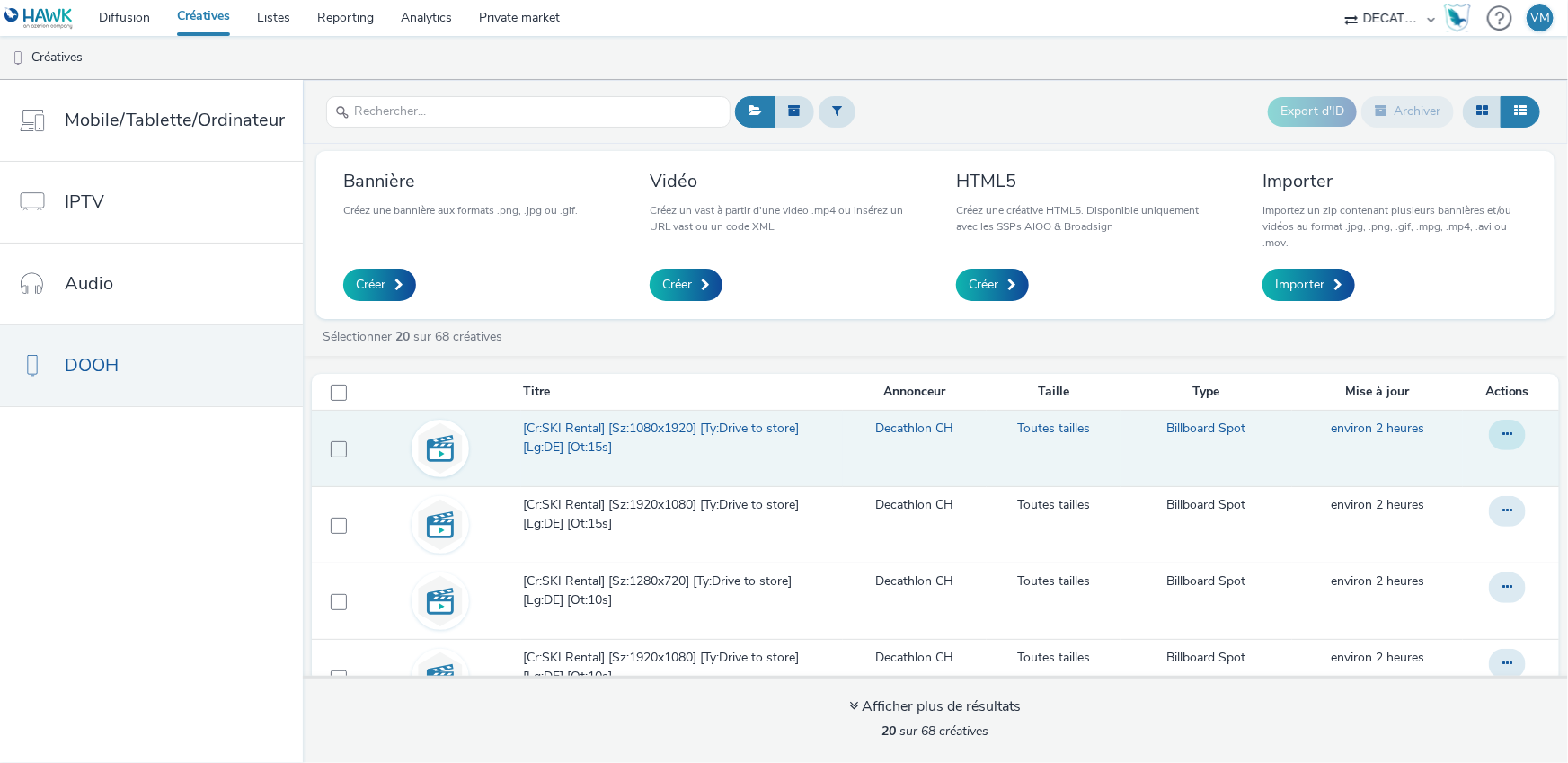
click at [1509, 436] on icon at bounding box center [1507, 434] width 10 height 13
click at [615, 430] on span "[Cr:SKI Rental] [Sz:1080x1920] [Ty:Drive to store] [Lg:DE] [Ot:15s]" at bounding box center [678, 437] width 311 height 37
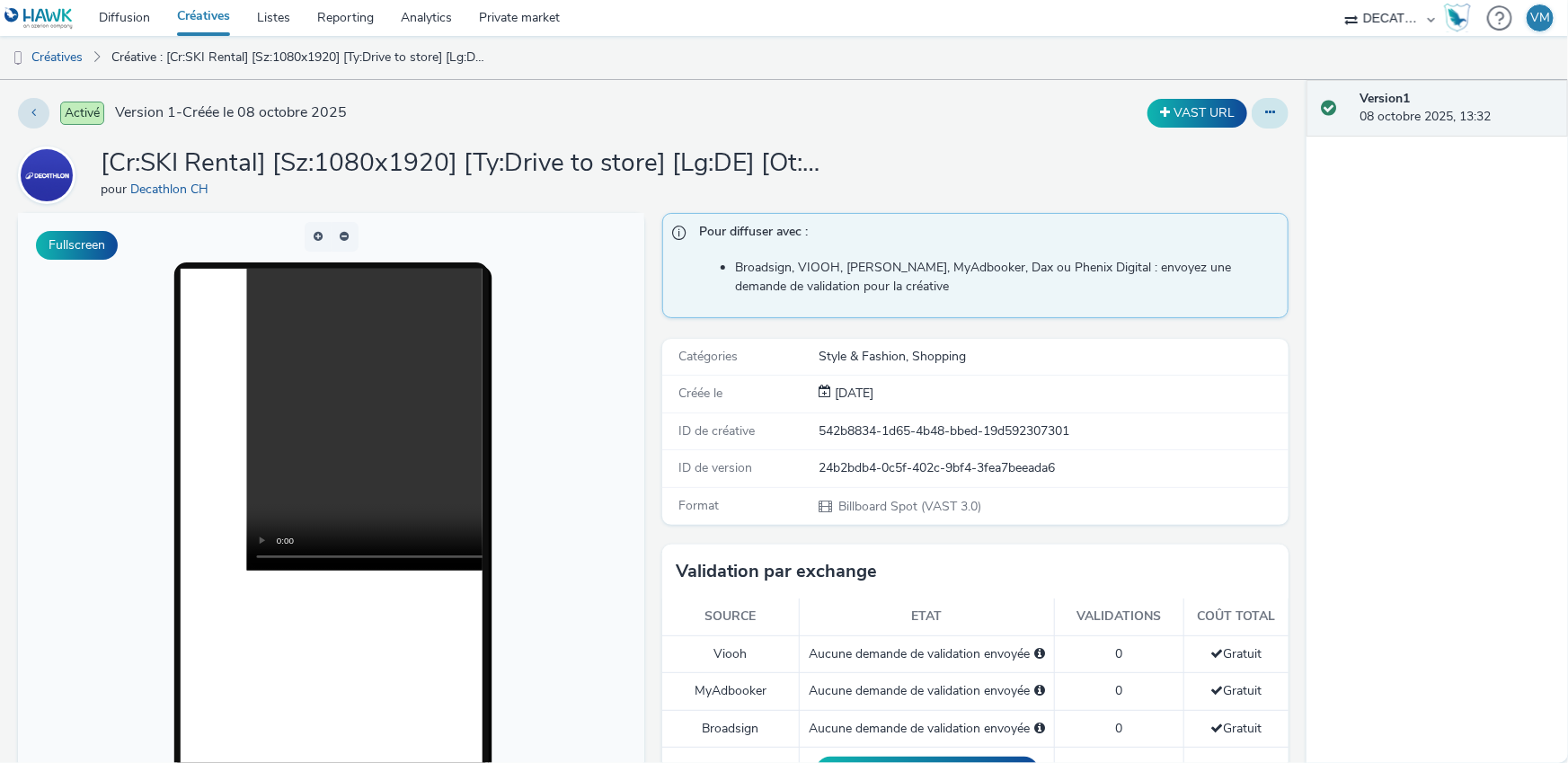
click at [1278, 115] on button at bounding box center [1270, 114] width 37 height 31
click at [1014, 176] on div "[Cr:SKI Rental] [Sz:1080x1920] [Ty:Drive to store] [Lg:DE] [Ot:15s] pour Decath…" at bounding box center [653, 175] width 1271 height 57
click at [63, 252] on button "Fullscreen" at bounding box center [77, 246] width 82 height 29
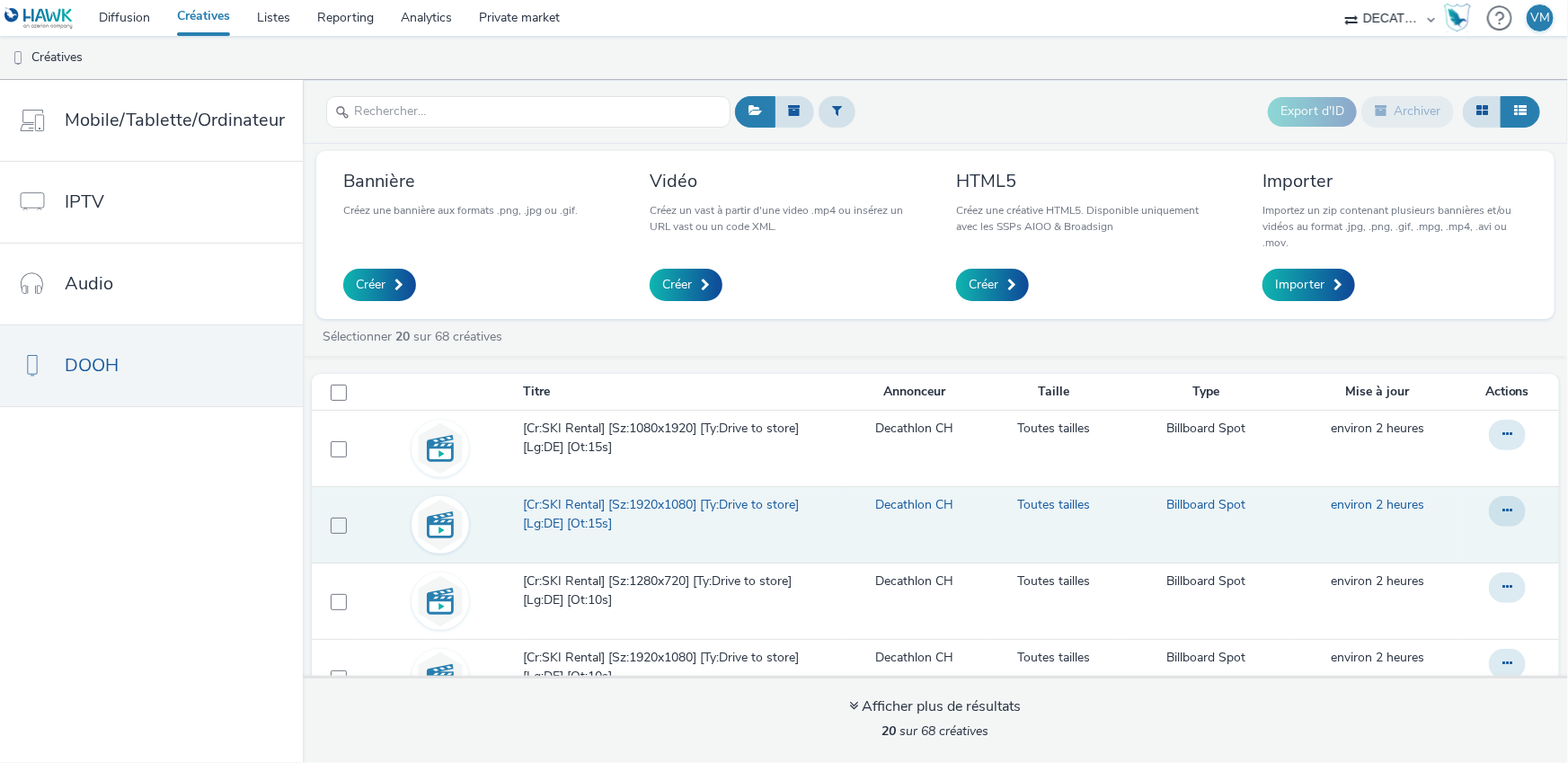
click at [595, 518] on span "[Cr:SKI Rental] [Sz:1920x1080] [Ty:Drive to store] [Lg:DE] [Ot:15s]" at bounding box center [678, 514] width 311 height 37
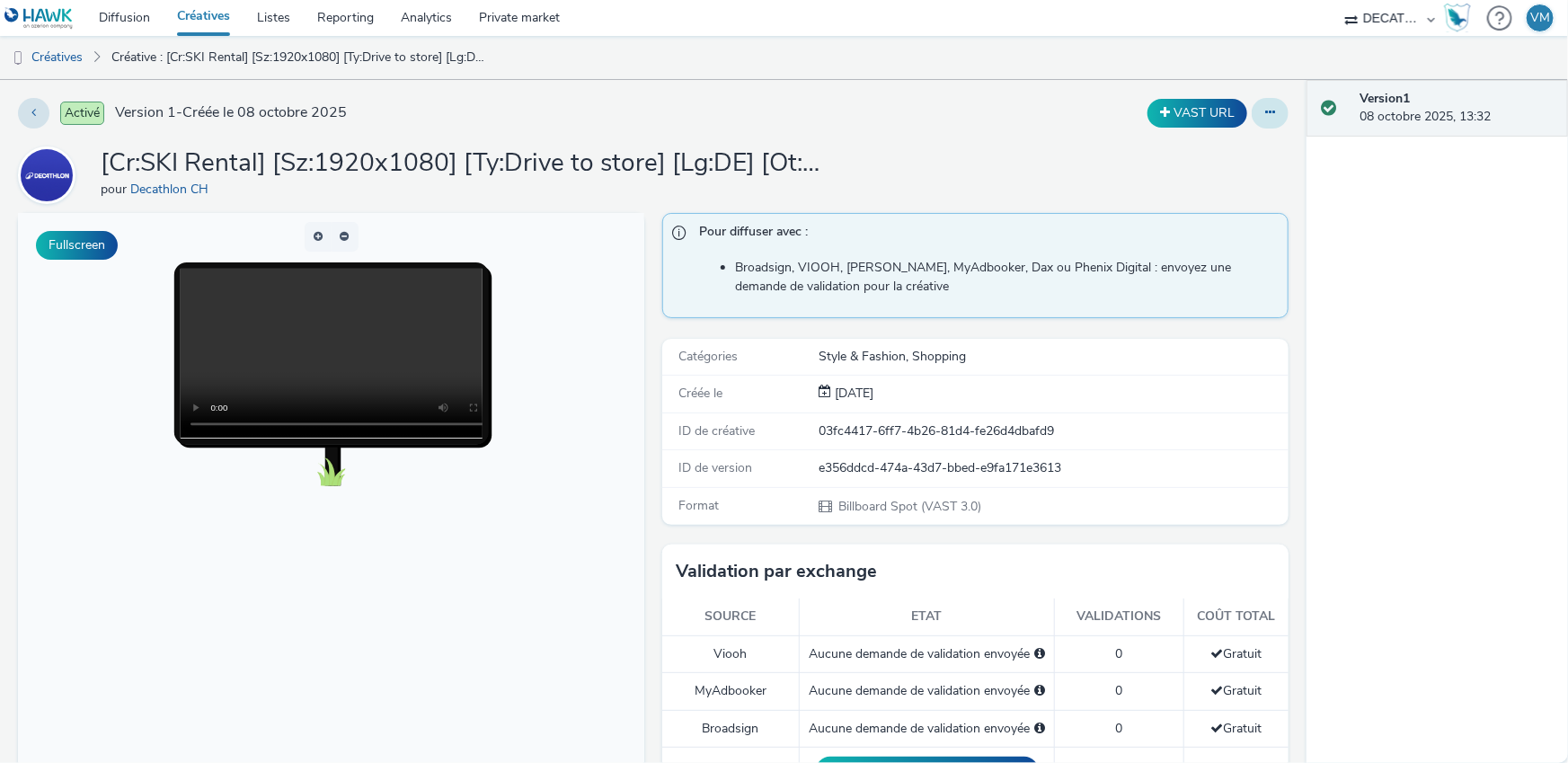
click at [1274, 103] on button at bounding box center [1270, 114] width 37 height 31
click at [985, 104] on div "VAST URL Modifier Dupliquer Copier l'ID Archiver" at bounding box center [1035, 114] width 508 height 31
click at [196, 13] on link "Créatives" at bounding box center [204, 18] width 80 height 36
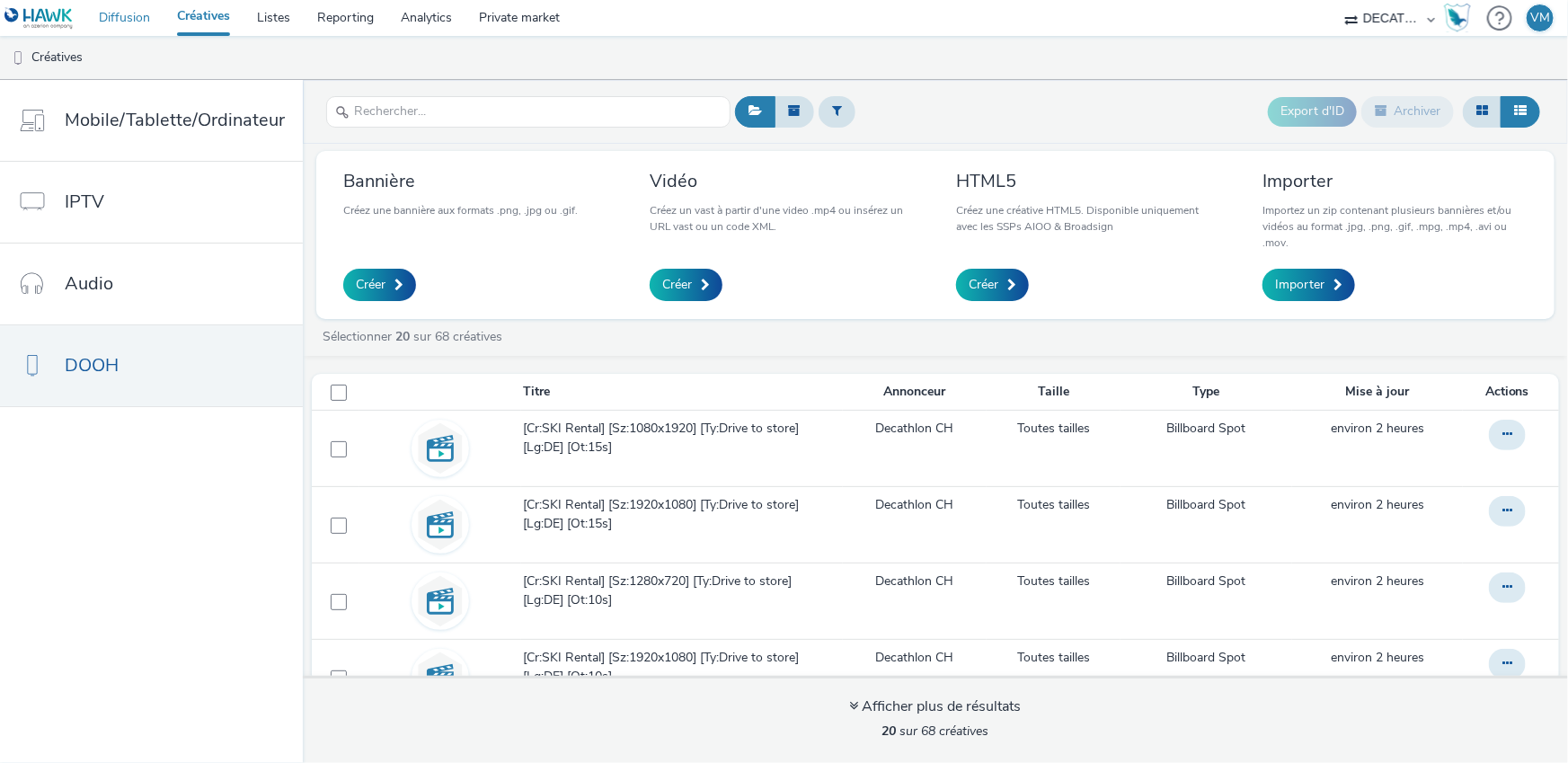
click at [126, 15] on link "Diffusion" at bounding box center [125, 18] width 78 height 36
